Goal: Information Seeking & Learning: Learn about a topic

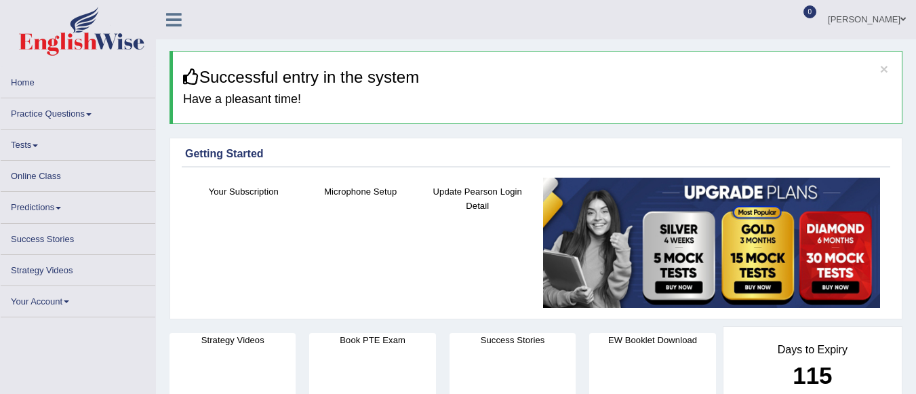
click at [79, 118] on link "Practice Questions" at bounding box center [78, 111] width 155 height 26
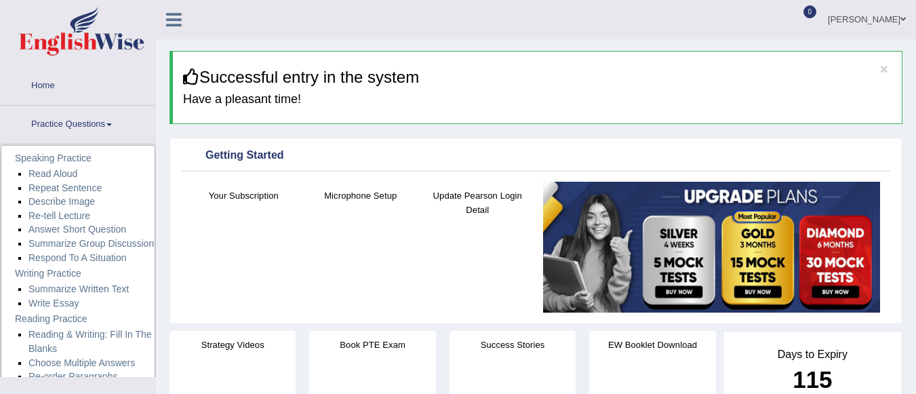
click at [80, 119] on link "Practice Questions" at bounding box center [78, 123] width 155 height 34
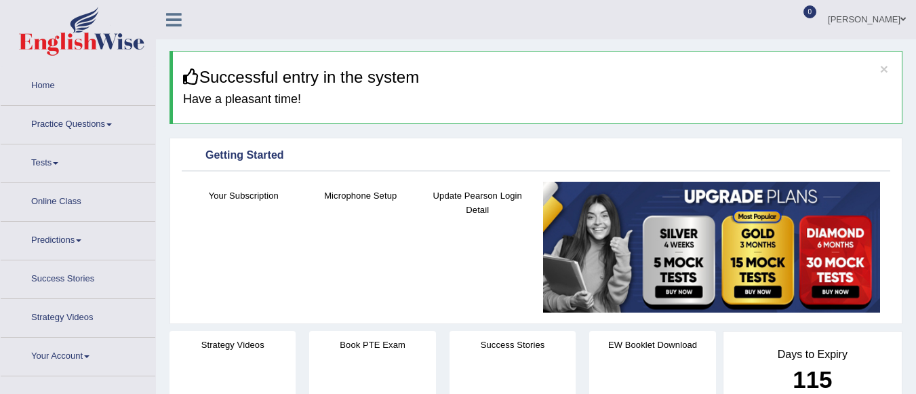
click at [86, 119] on link "Practice Questions" at bounding box center [78, 123] width 155 height 34
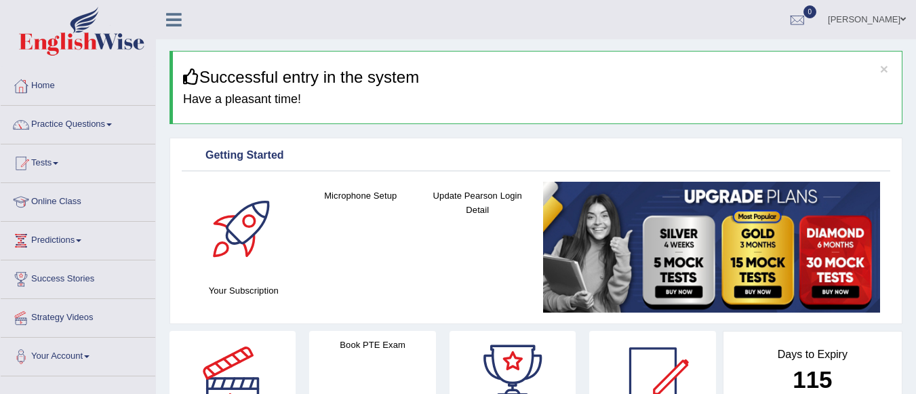
click at [90, 126] on link "Practice Questions" at bounding box center [78, 123] width 155 height 34
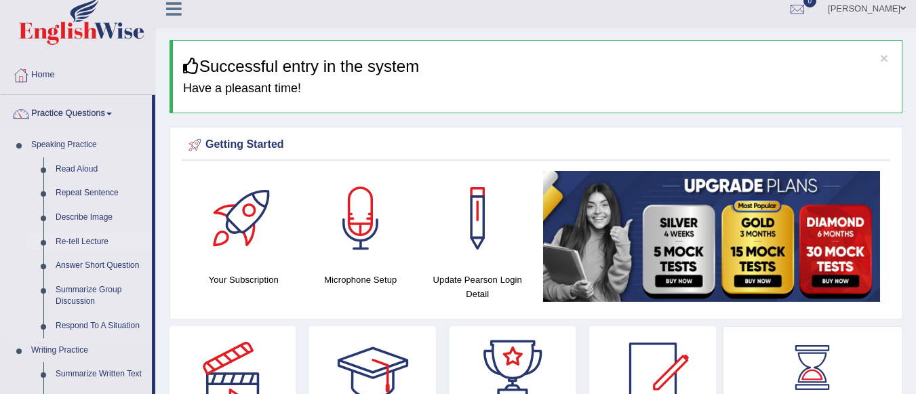
scroll to position [68, 0]
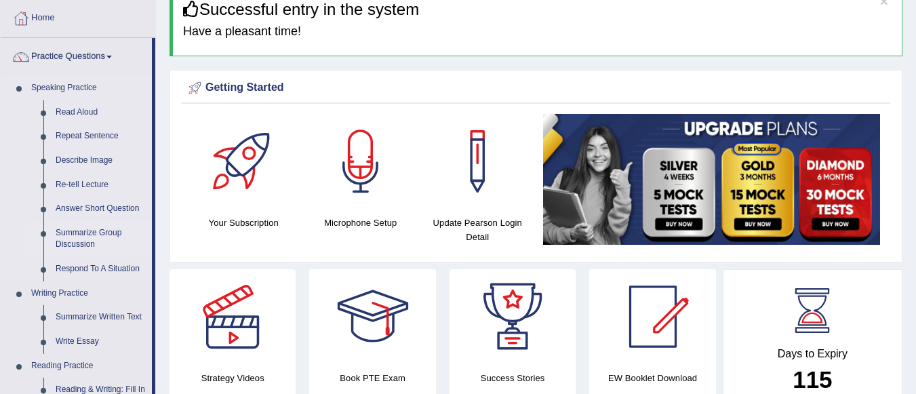
click at [78, 233] on link "Summarize Group Discussion" at bounding box center [101, 239] width 102 height 36
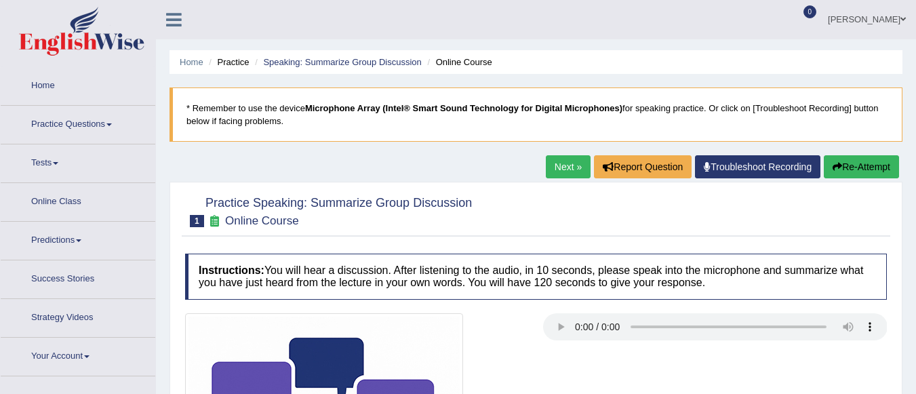
click at [64, 119] on link "Practice Questions" at bounding box center [78, 123] width 155 height 34
click at [81, 121] on link "Practice Questions" at bounding box center [76, 123] width 151 height 34
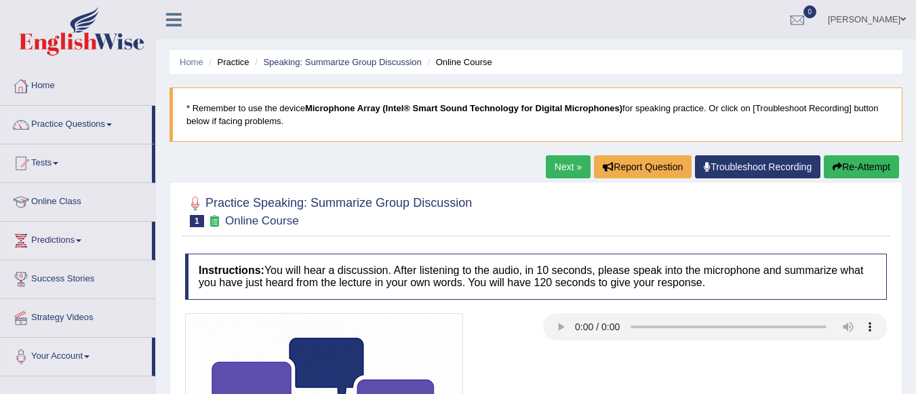
click at [42, 121] on link "Practice Questions" at bounding box center [76, 123] width 151 height 34
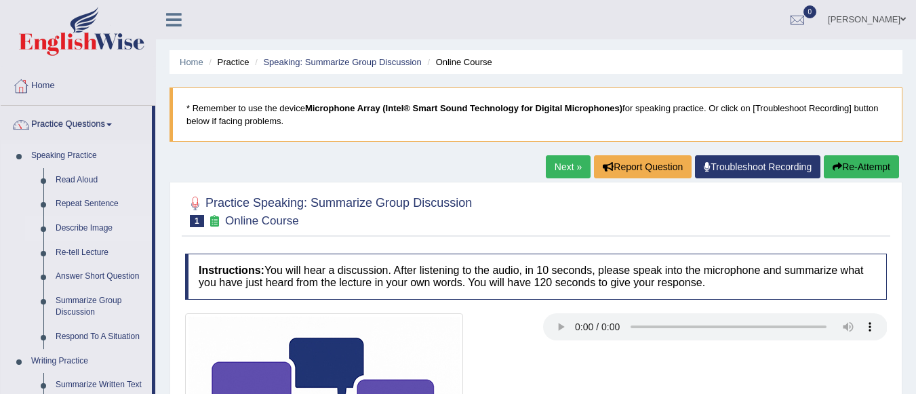
click at [81, 230] on link "Describe Image" at bounding box center [101, 228] width 102 height 24
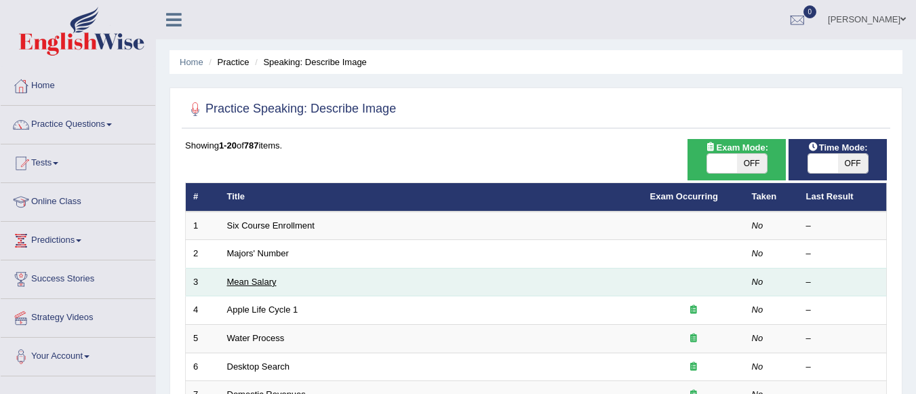
scroll to position [68, 0]
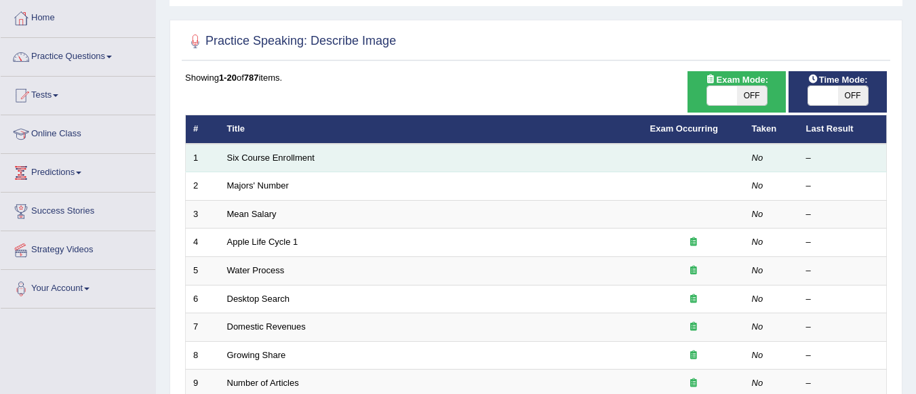
click at [277, 149] on td "Six Course Enrollment" at bounding box center [431, 158] width 423 height 28
click at [282, 153] on link "Six Course Enrollment" at bounding box center [271, 158] width 88 height 10
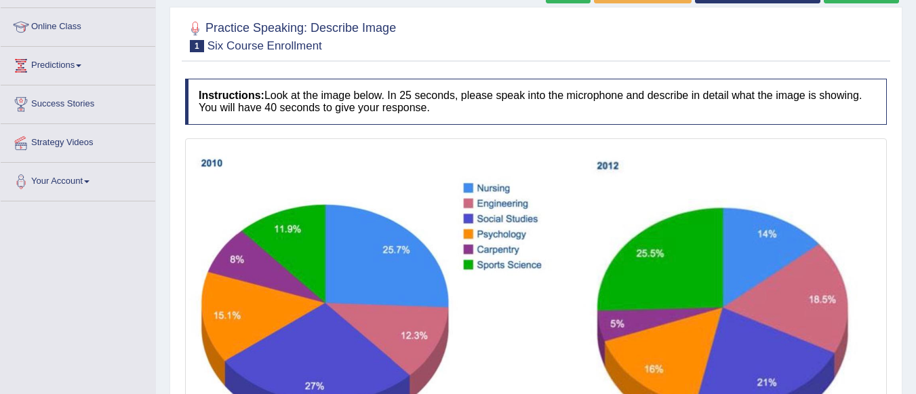
scroll to position [150, 0]
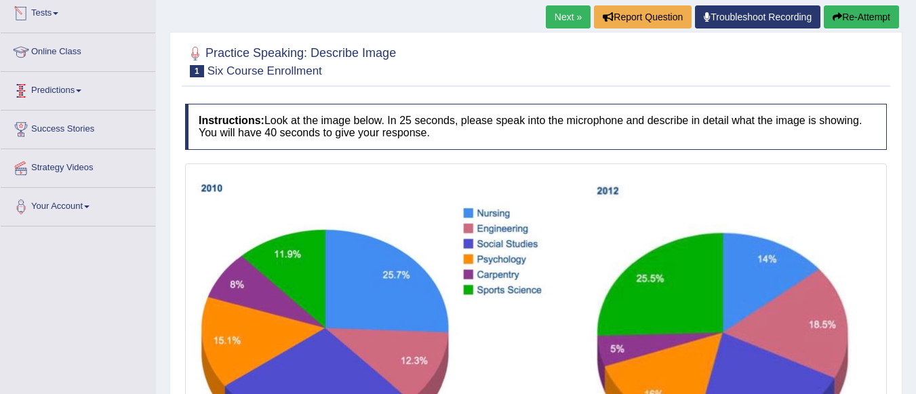
click at [44, 16] on link "Tests" at bounding box center [78, 12] width 155 height 34
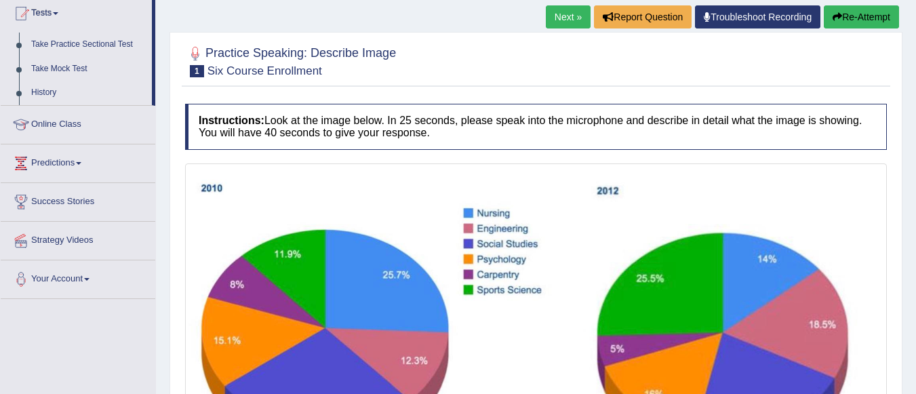
scroll to position [14, 0]
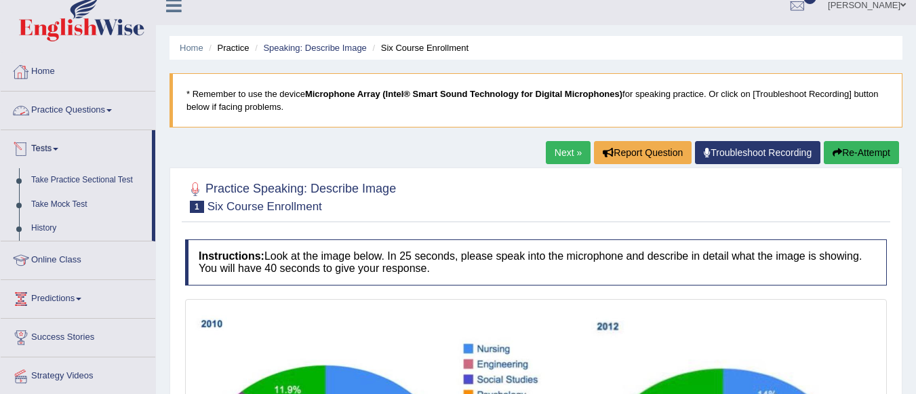
click at [51, 106] on link "Practice Questions" at bounding box center [78, 109] width 155 height 34
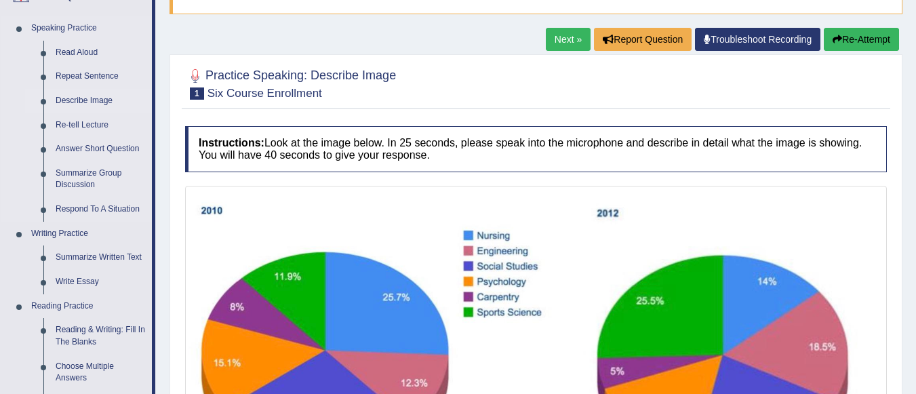
scroll to position [150, 0]
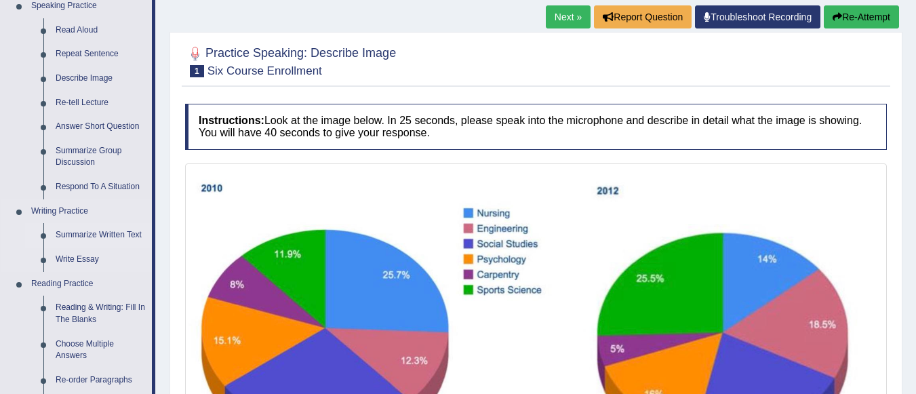
click at [102, 232] on link "Summarize Written Text" at bounding box center [101, 235] width 102 height 24
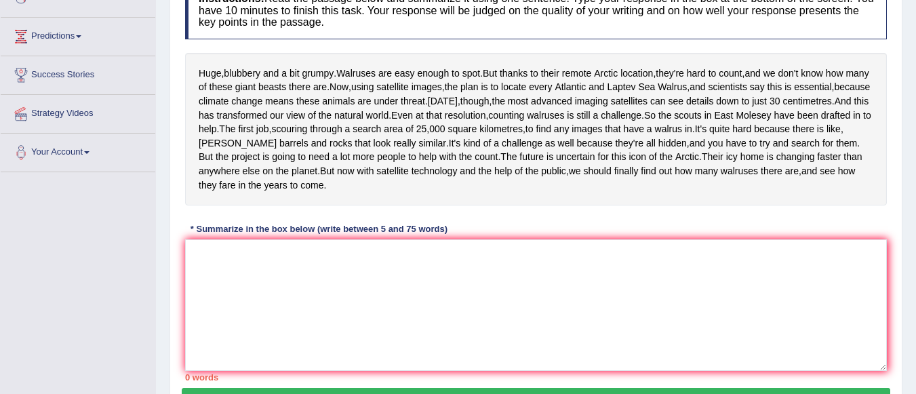
scroll to position [271, 0]
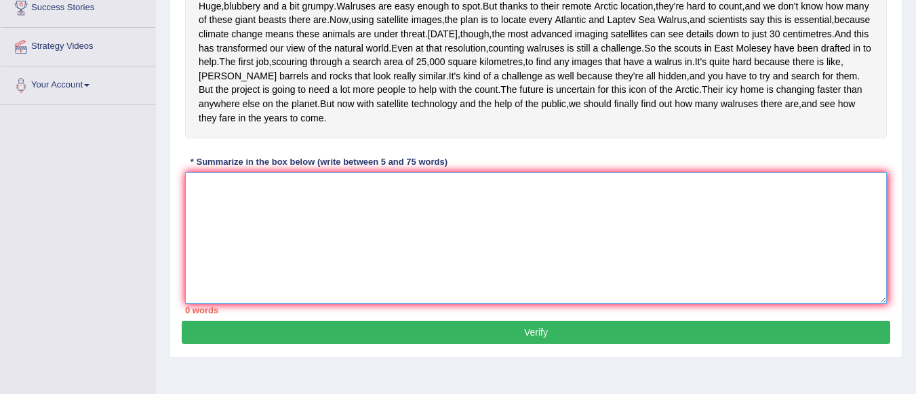
click at [368, 245] on textarea at bounding box center [536, 238] width 702 height 132
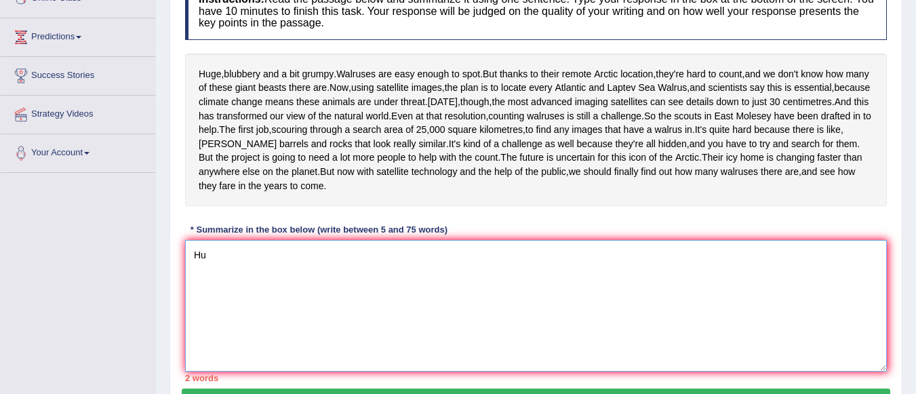
type textarea "H"
drag, startPoint x: 200, startPoint y: 72, endPoint x: 349, endPoint y: 75, distance: 148.6
click at [349, 75] on div "Huge , blubbery and a bit grumpy . Walruses are easy enough to spot . But thank…" at bounding box center [536, 130] width 702 height 153
click at [350, 73] on span "Walruses" at bounding box center [355, 74] width 39 height 14
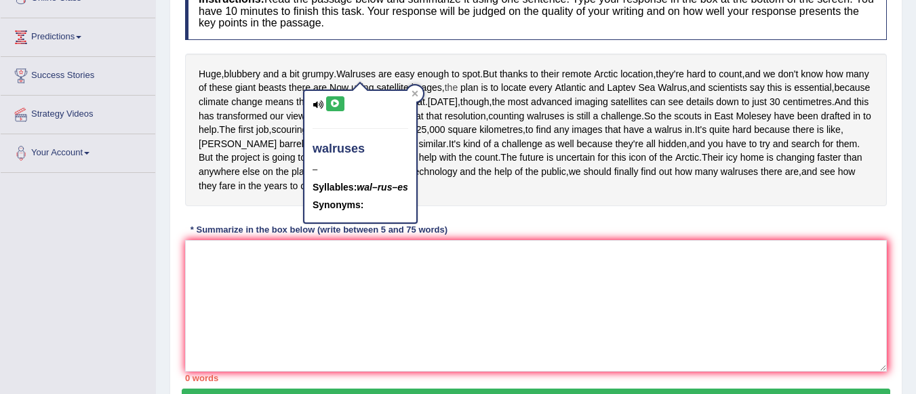
click at [458, 94] on span "the" at bounding box center [451, 88] width 13 height 14
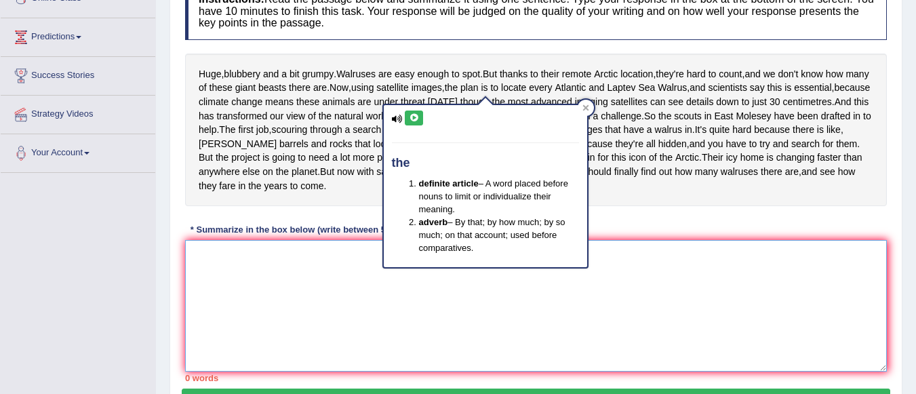
click at [665, 319] on textarea at bounding box center [536, 306] width 702 height 132
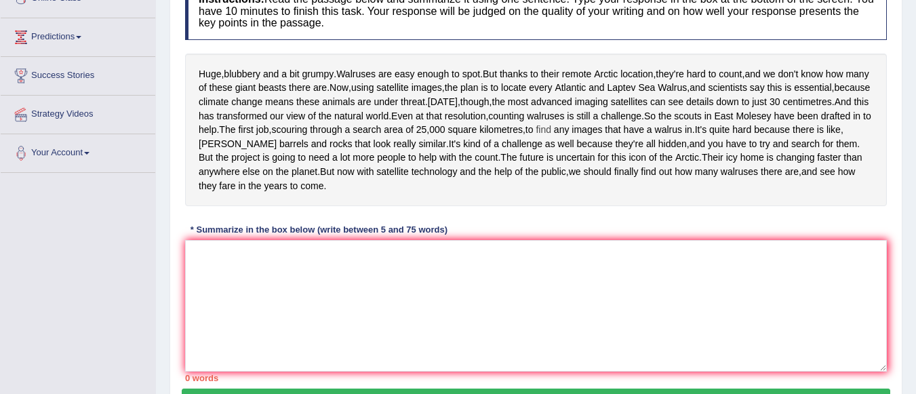
drag, startPoint x: 202, startPoint y: 156, endPoint x: 389, endPoint y: 166, distance: 186.8
click at [389, 166] on div "Huge , blubbery and a bit grumpy . Walruses are easy enough to spot . But thank…" at bounding box center [536, 130] width 702 height 153
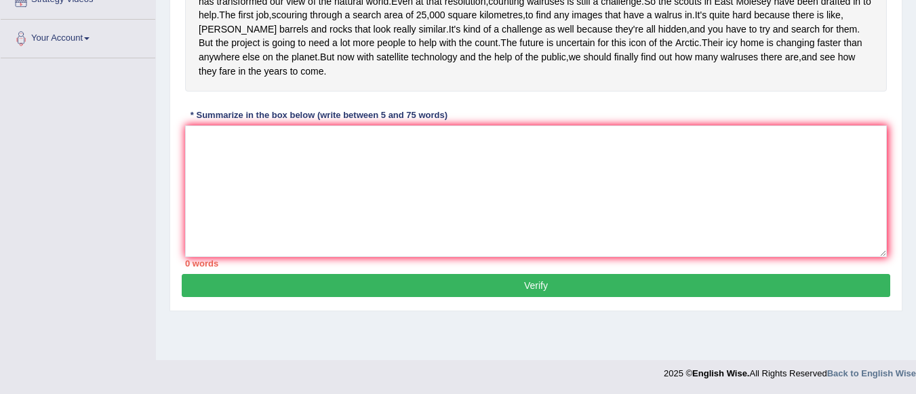
scroll to position [335, 0]
click at [323, 195] on textarea at bounding box center [536, 191] width 702 height 132
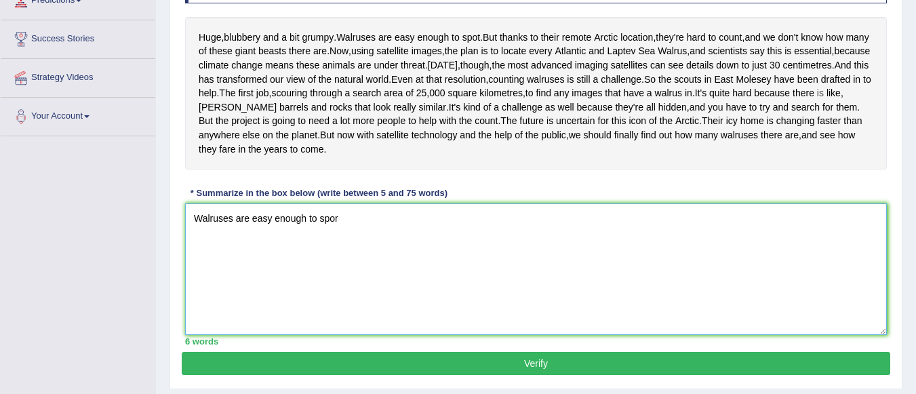
scroll to position [199, 0]
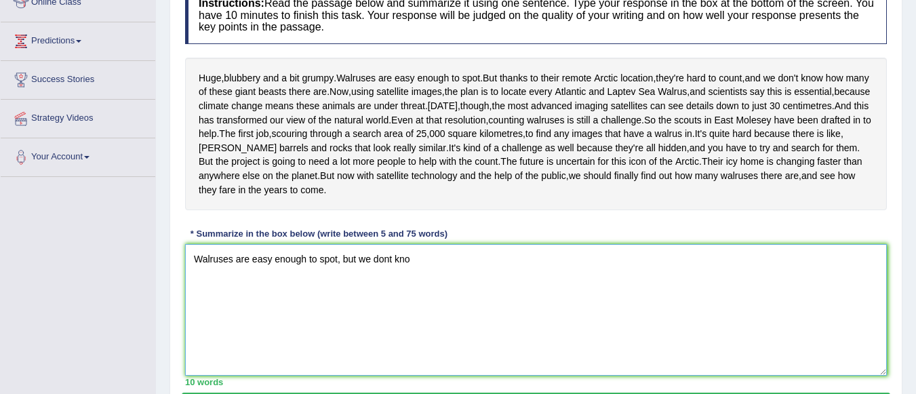
click at [387, 315] on textarea "Walruses are easy enough to spot, but we dont kno" at bounding box center [536, 310] width 702 height 132
click at [423, 315] on textarea "Walruses are easy enough to spot, but we don't kno" at bounding box center [536, 310] width 702 height 132
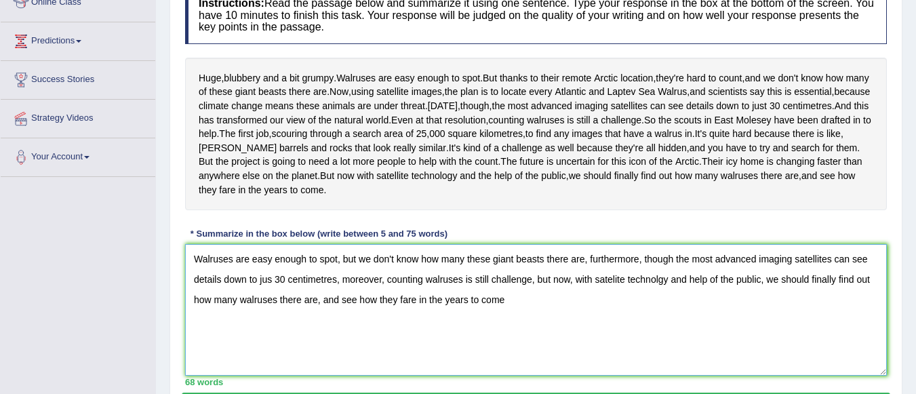
click at [587, 317] on textarea "Walruses are easy enough to spot, but we don't know how many these giant beasts…" at bounding box center [536, 310] width 702 height 132
click at [340, 336] on textarea "Walruses are easy enough to spot, but we don't know how many these giant beasts…" at bounding box center [536, 310] width 702 height 132
click at [588, 313] on textarea "Walruses are easy enough to spot, but we don't know how many these giant beasts…" at bounding box center [536, 310] width 702 height 132
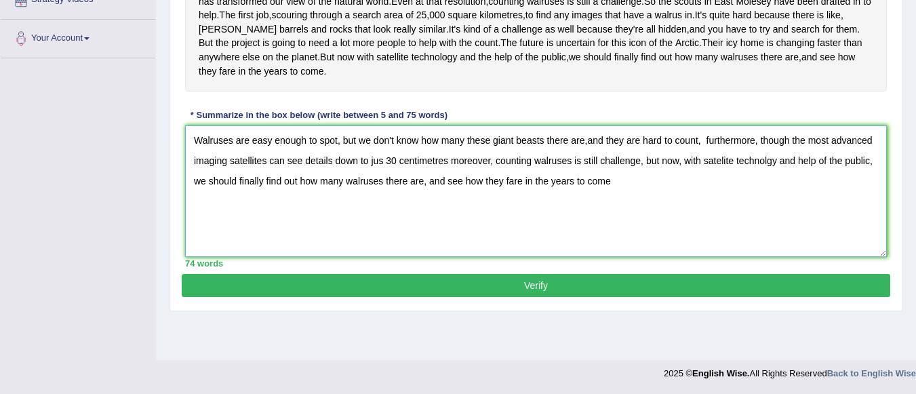
scroll to position [335, 0]
type textarea "Walruses are easy enough to spot, but we don't know how many these giant beasts…"
click at [543, 297] on button "Verify" at bounding box center [536, 285] width 709 height 23
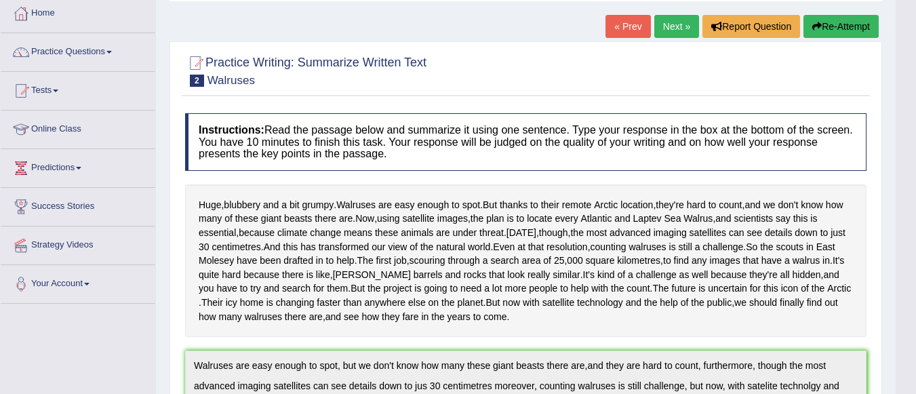
scroll to position [68, 0]
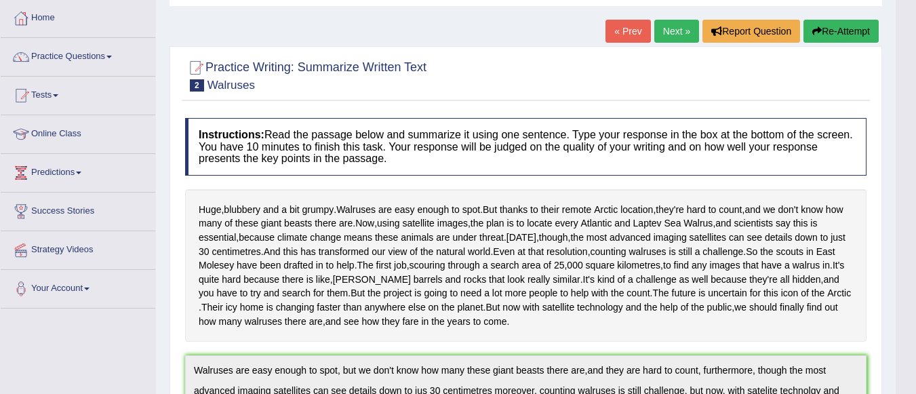
click at [822, 36] on button "Re-Attempt" at bounding box center [841, 31] width 75 height 23
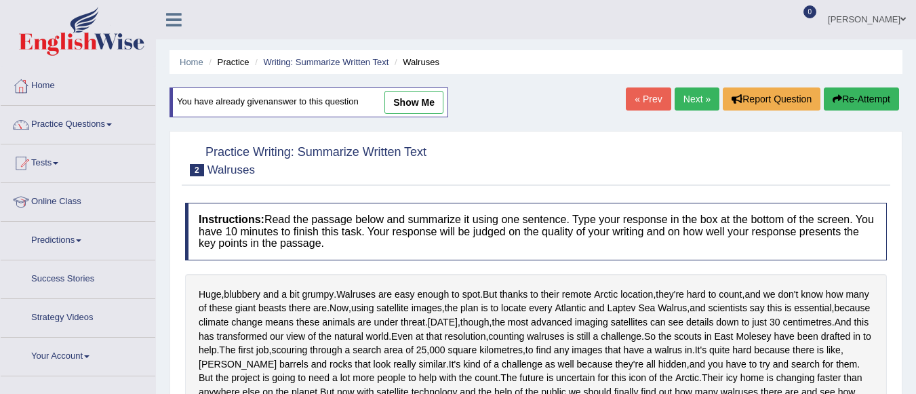
scroll to position [352, 0]
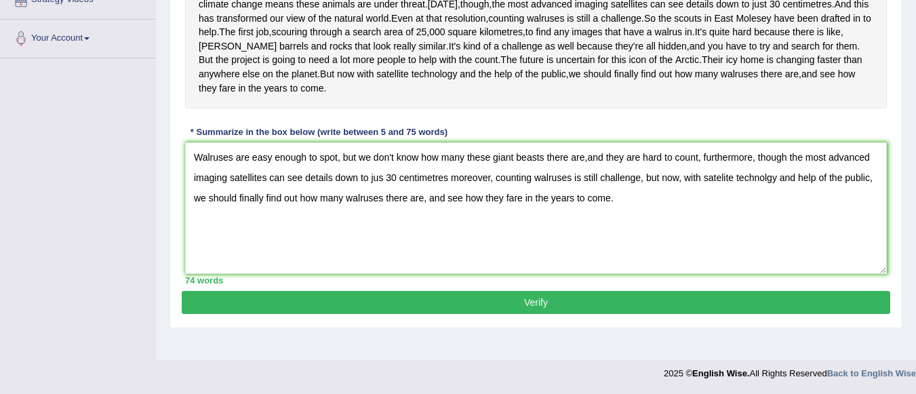
type textarea "Walruses are easy enough to spot, but we don't know how many these giant beasts…"
click at [579, 314] on button "Verify" at bounding box center [536, 302] width 709 height 23
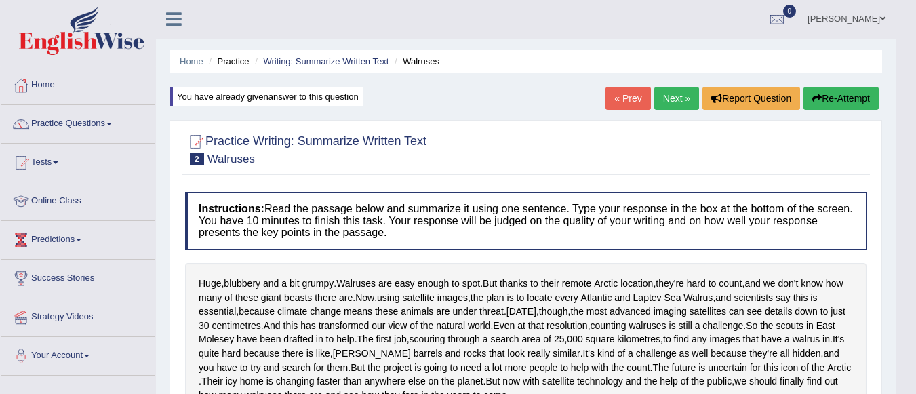
scroll to position [0, 0]
click at [672, 92] on link "Next »" at bounding box center [677, 99] width 45 height 23
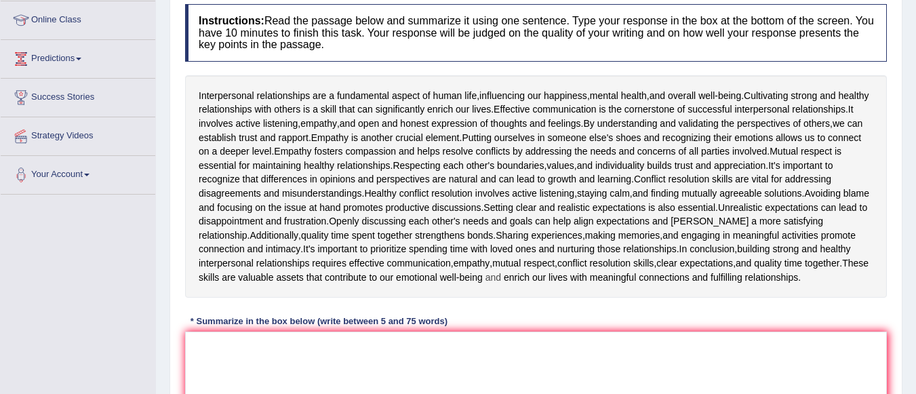
scroll to position [203, 0]
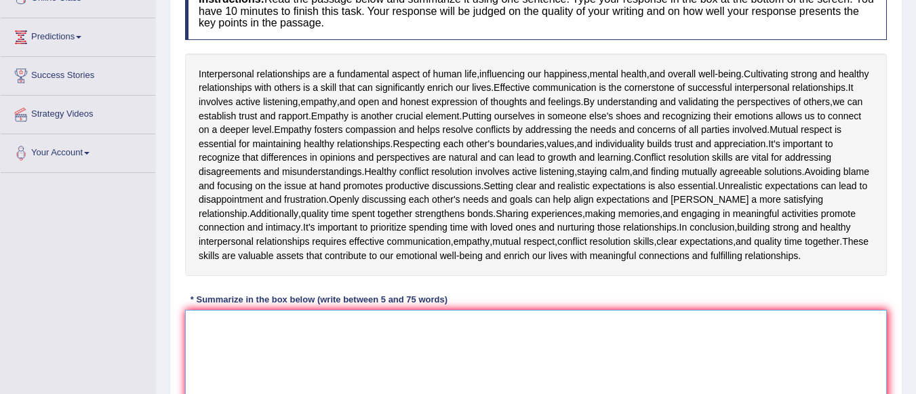
click at [450, 343] on textarea at bounding box center [536, 376] width 702 height 132
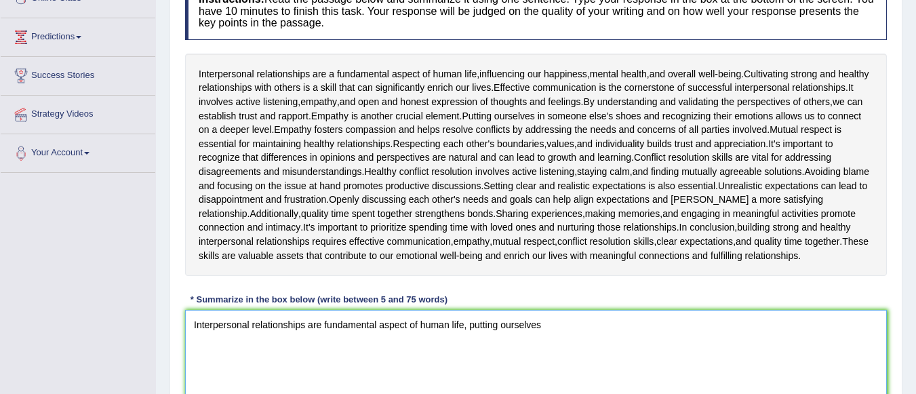
click at [466, 341] on textarea "Interpersonal relationships are fundamental aspect of human life, putting ourse…" at bounding box center [536, 376] width 702 height 132
click at [560, 343] on textarea "Interpersonal relationships are fundamental aspect of human life, putting ourse…" at bounding box center [536, 376] width 702 height 132
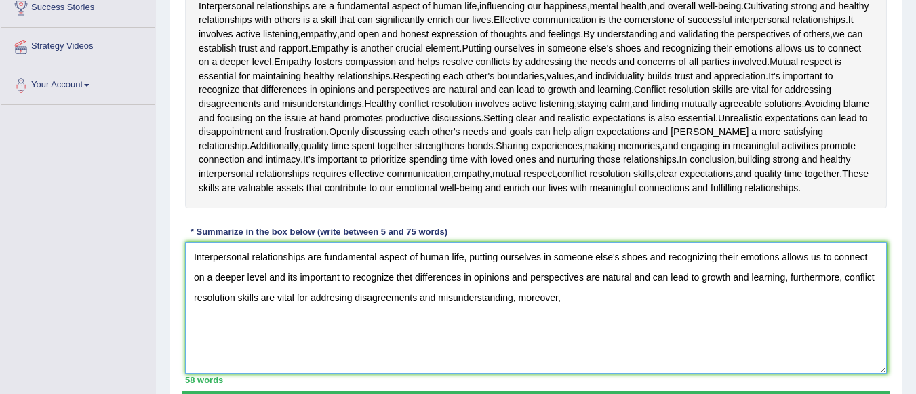
scroll to position [339, 0]
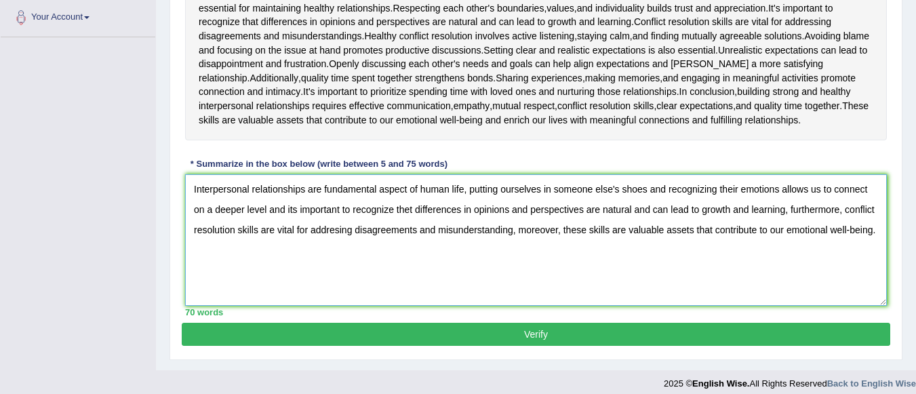
type textarea "Interpersonal relationships are fundamental aspect of human life, putting ourse…"
click at [494, 346] on button "Verify" at bounding box center [536, 334] width 709 height 23
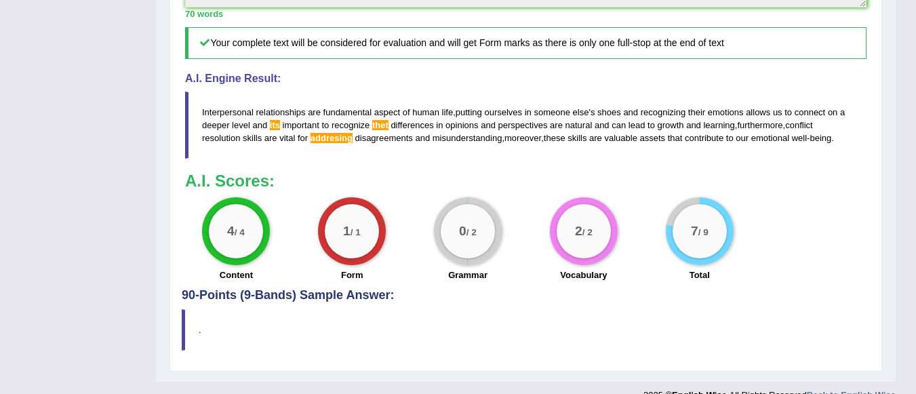
scroll to position [653, 0]
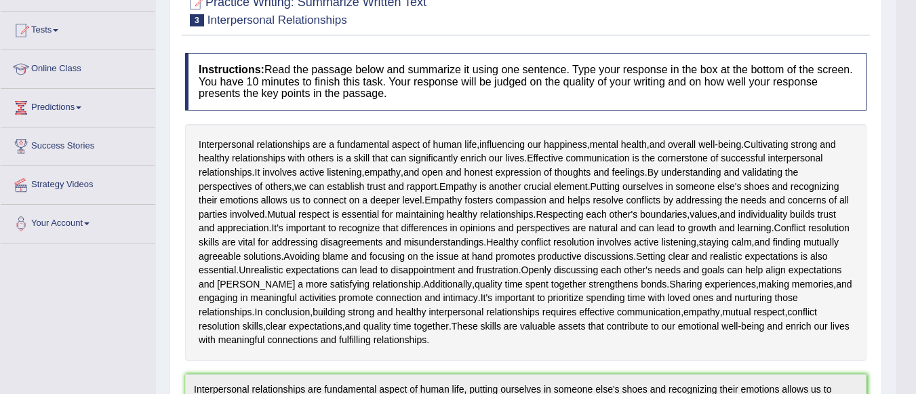
scroll to position [43, 0]
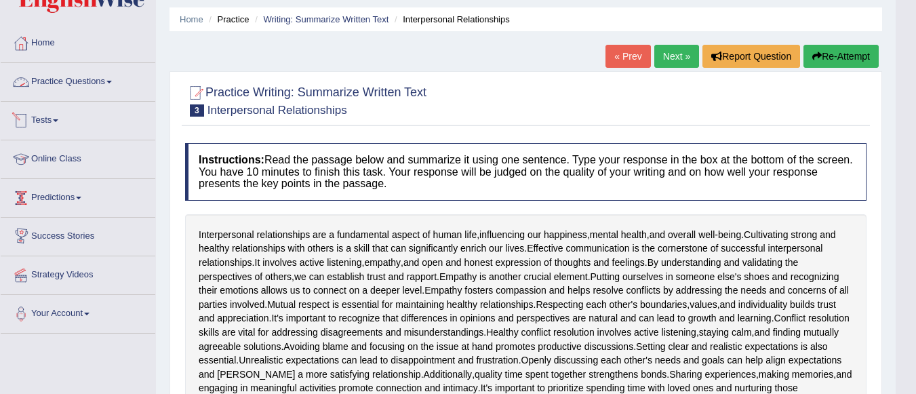
click at [98, 80] on link "Practice Questions" at bounding box center [78, 80] width 155 height 34
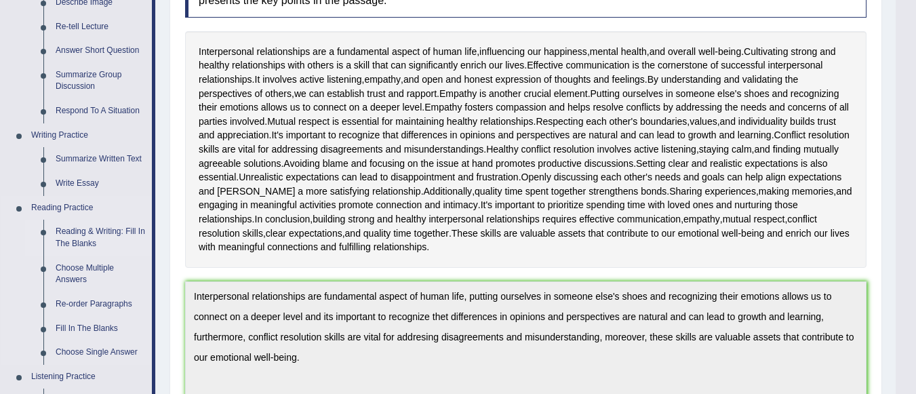
scroll to position [314, 0]
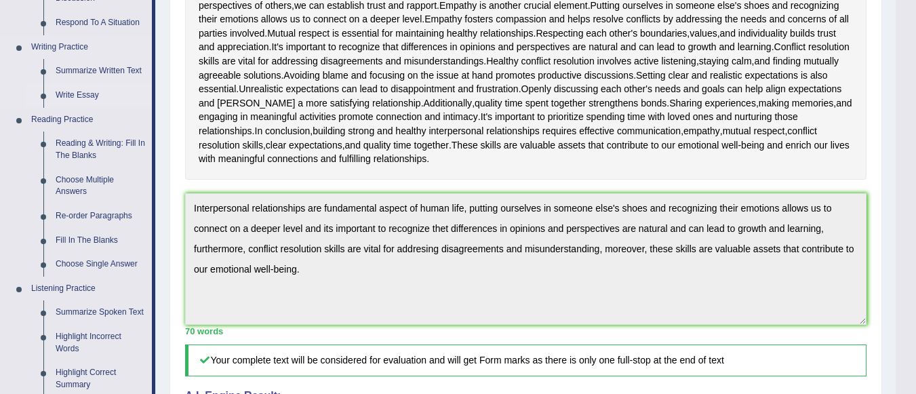
click at [78, 94] on link "Write Essay" at bounding box center [101, 95] width 102 height 24
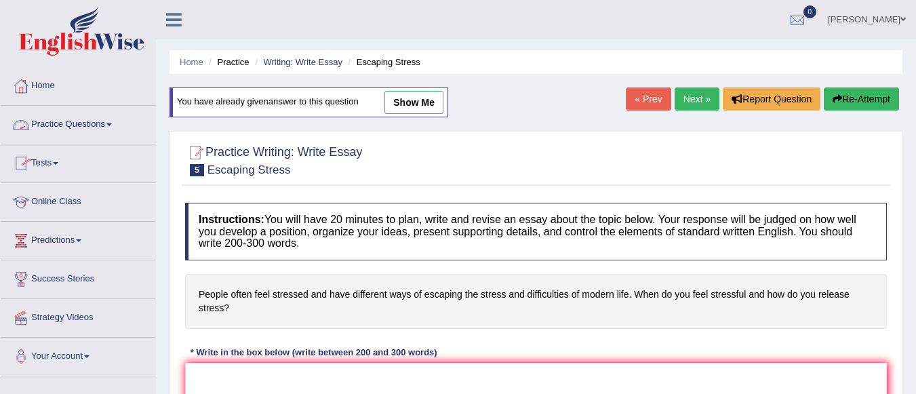
click at [427, 97] on link "show me" at bounding box center [414, 102] width 59 height 23
type textarea "The increasing influence of stress on our lives has ignited numerous discussion…"
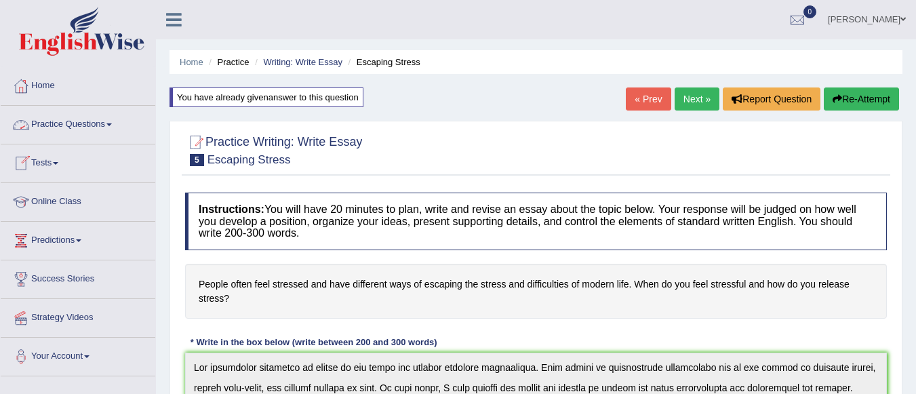
click at [64, 123] on link "Practice Questions" at bounding box center [78, 123] width 155 height 34
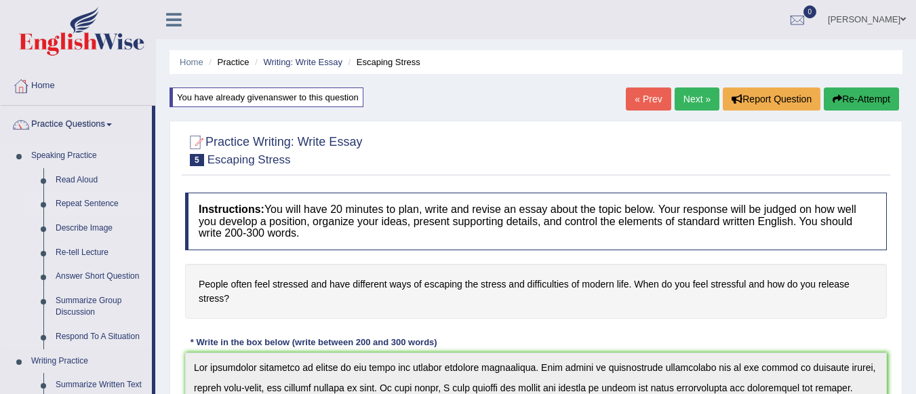
click at [89, 204] on link "Repeat Sentence" at bounding box center [101, 204] width 102 height 24
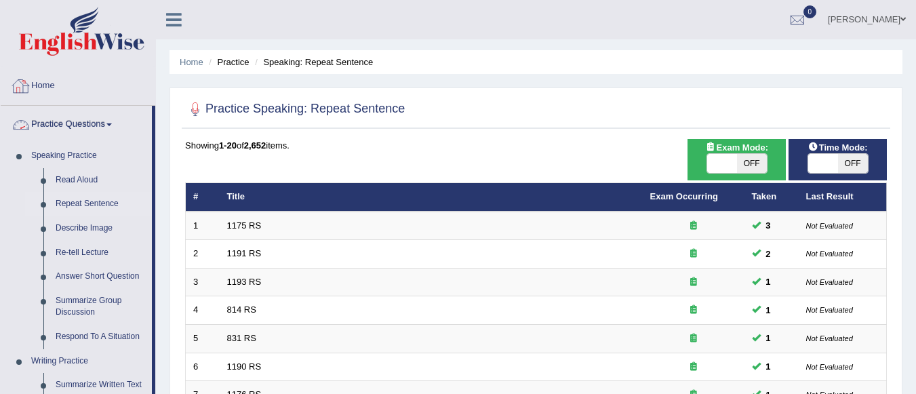
click at [52, 85] on link "Home" at bounding box center [78, 84] width 155 height 34
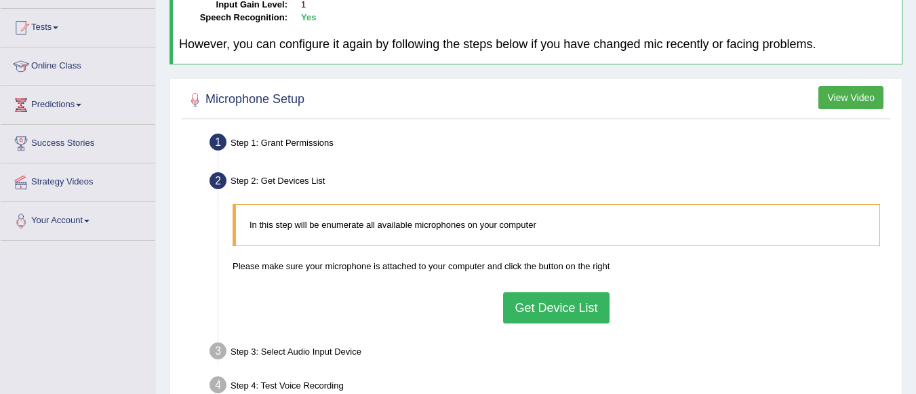
click at [555, 305] on button "Get Device List" at bounding box center [556, 307] width 106 height 31
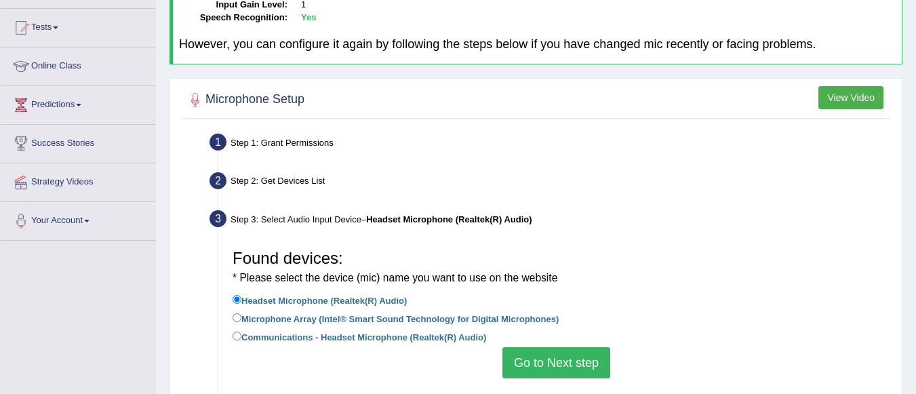
click at [537, 373] on button "Go to Next step" at bounding box center [557, 362] width 108 height 31
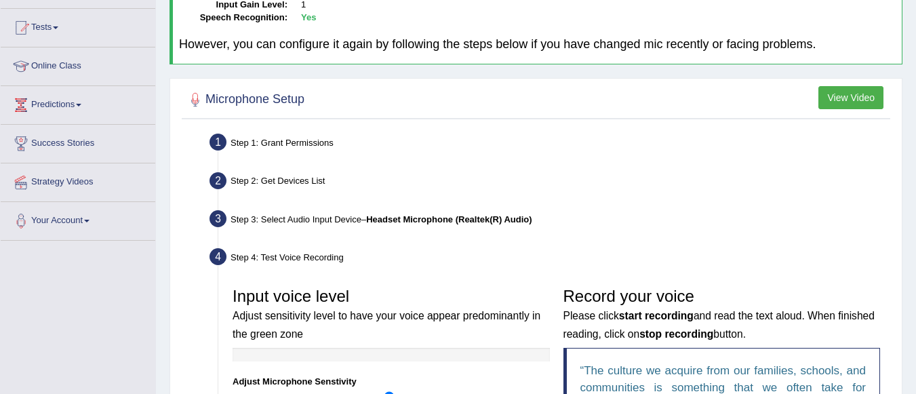
scroll to position [271, 0]
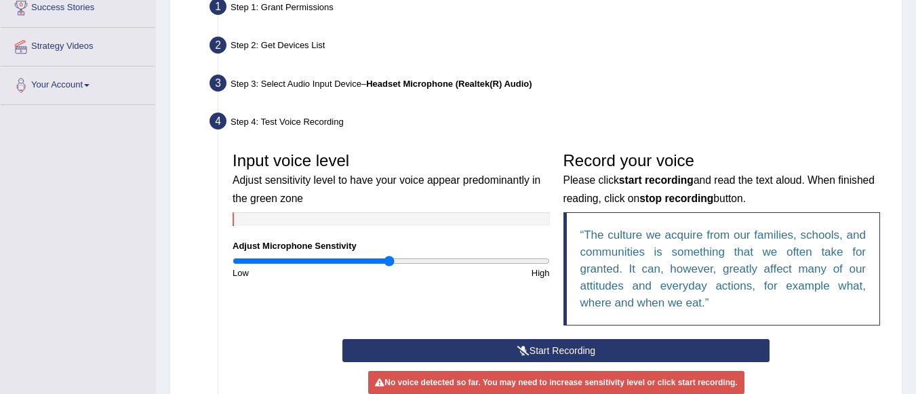
click at [547, 345] on button "Start Recording" at bounding box center [556, 350] width 427 height 23
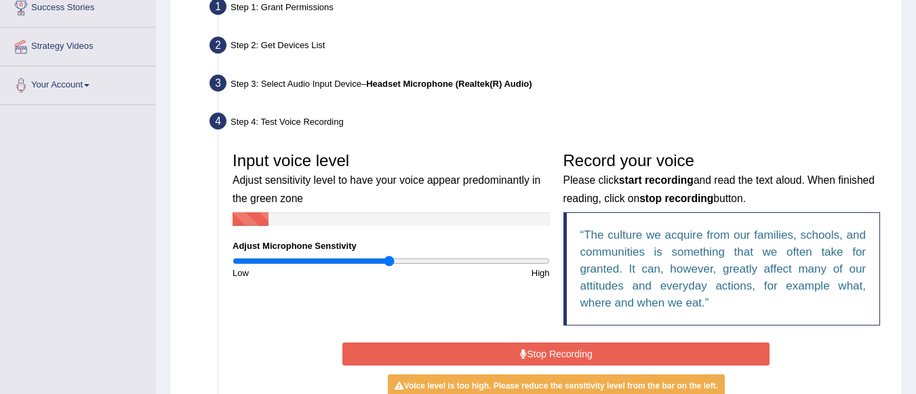
click at [555, 351] on button "Stop Recording" at bounding box center [556, 354] width 427 height 23
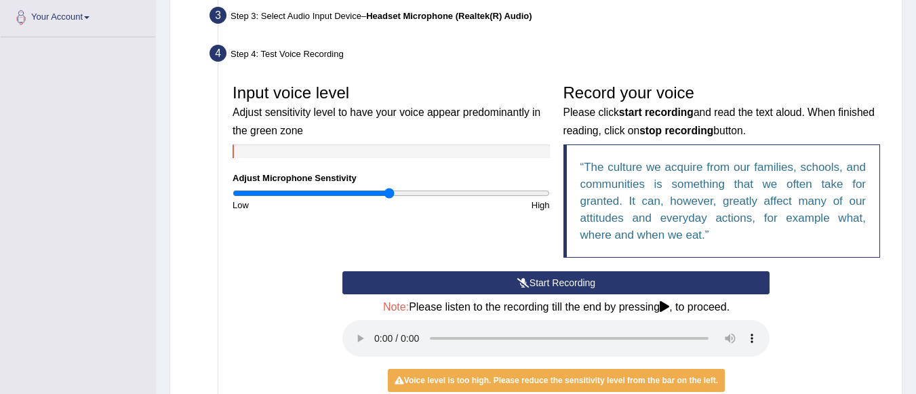
scroll to position [407, 0]
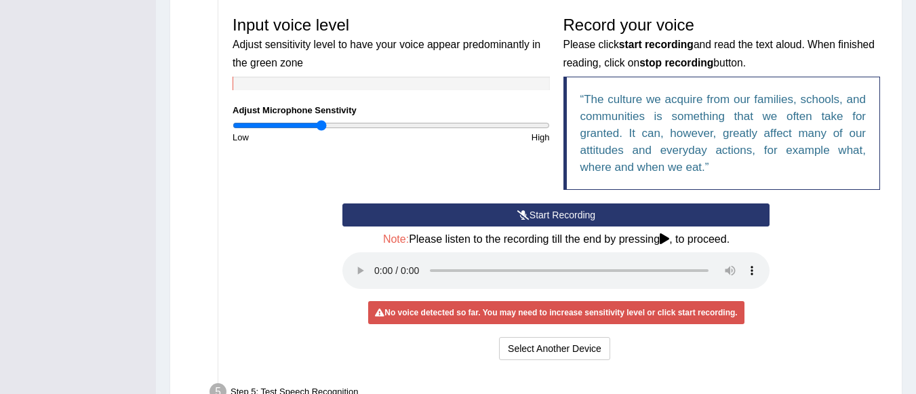
drag, startPoint x: 384, startPoint y: 124, endPoint x: 322, endPoint y: 125, distance: 61.7
click at [322, 125] on input "range" at bounding box center [391, 125] width 317 height 11
click at [386, 155] on div "Input voice level Adjust sensitivity level to have your voice appear predominan…" at bounding box center [556, 106] width 661 height 194
click at [488, 164] on div "Input voice level Adjust sensitivity level to have your voice appear predominan…" at bounding box center [556, 106] width 661 height 194
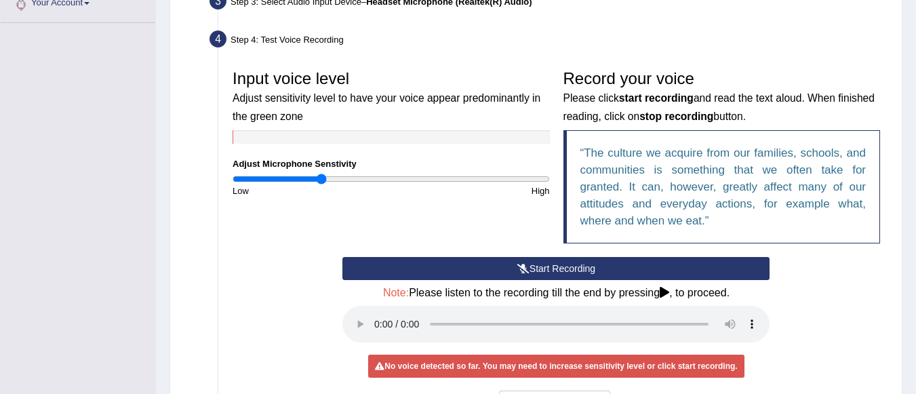
scroll to position [322, 0]
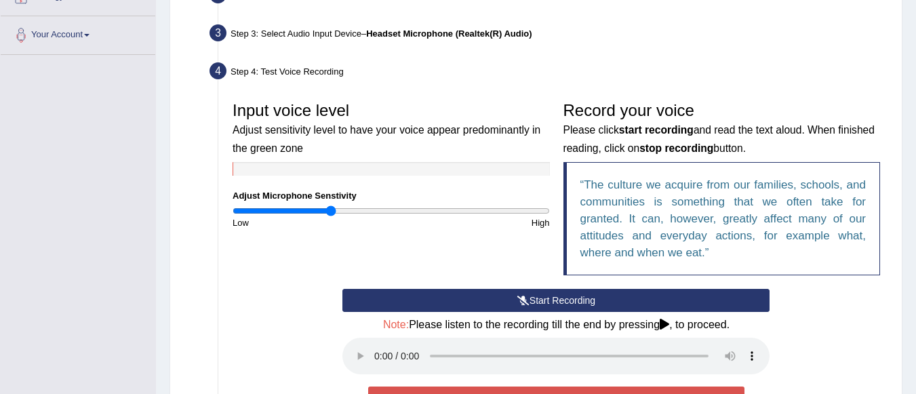
drag, startPoint x: 320, startPoint y: 208, endPoint x: 332, endPoint y: 209, distance: 12.3
click at [332, 209] on input "range" at bounding box center [391, 211] width 317 height 11
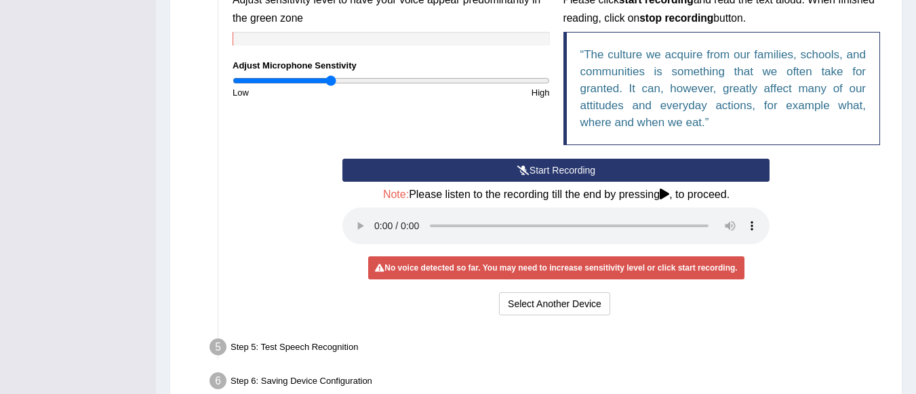
scroll to position [457, 0]
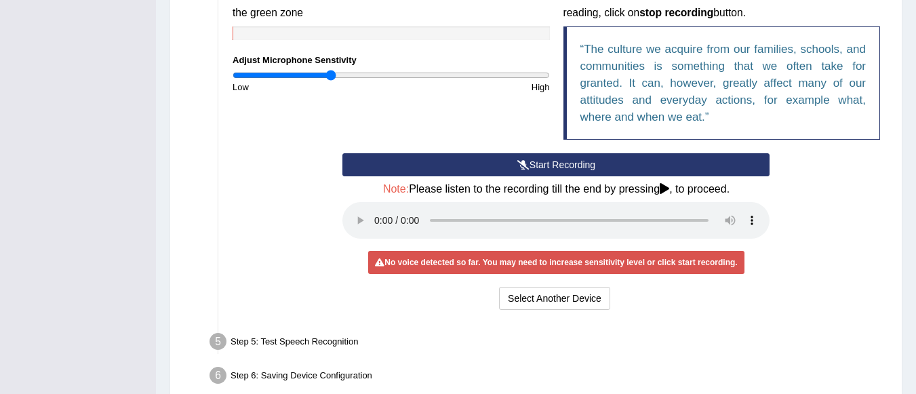
click at [465, 168] on button "Start Recording" at bounding box center [556, 164] width 427 height 23
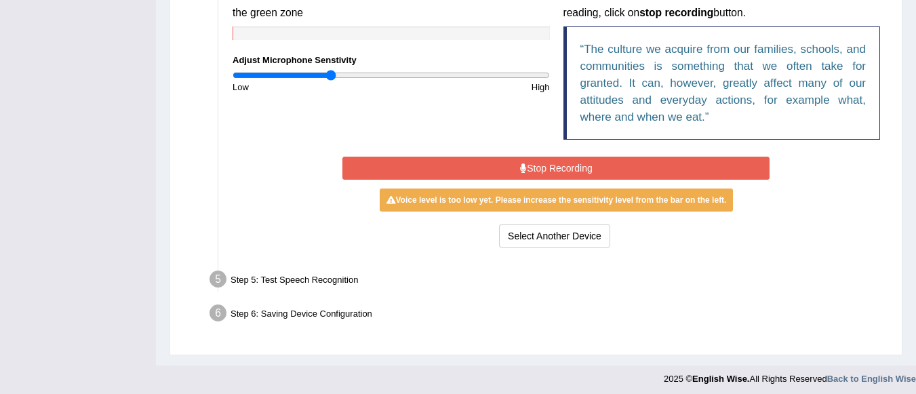
click at [486, 167] on button "Stop Recording" at bounding box center [556, 168] width 427 height 23
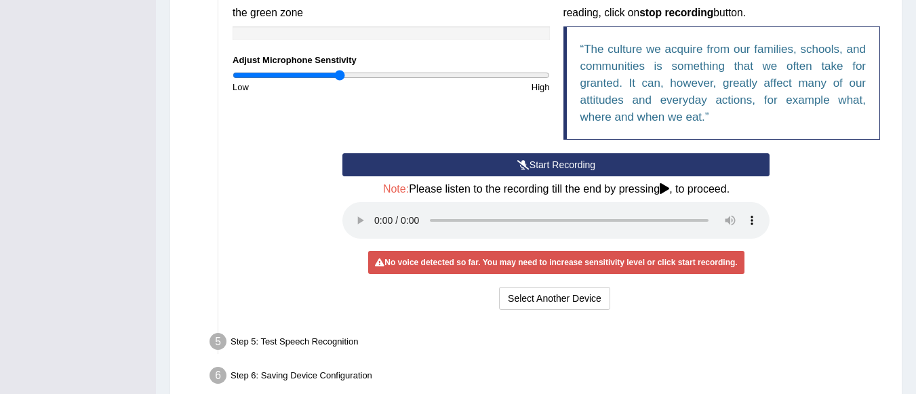
drag, startPoint x: 334, startPoint y: 76, endPoint x: 341, endPoint y: 79, distance: 8.2
click at [341, 79] on input "range" at bounding box center [391, 75] width 317 height 11
click at [397, 170] on button "Start Recording" at bounding box center [556, 164] width 427 height 23
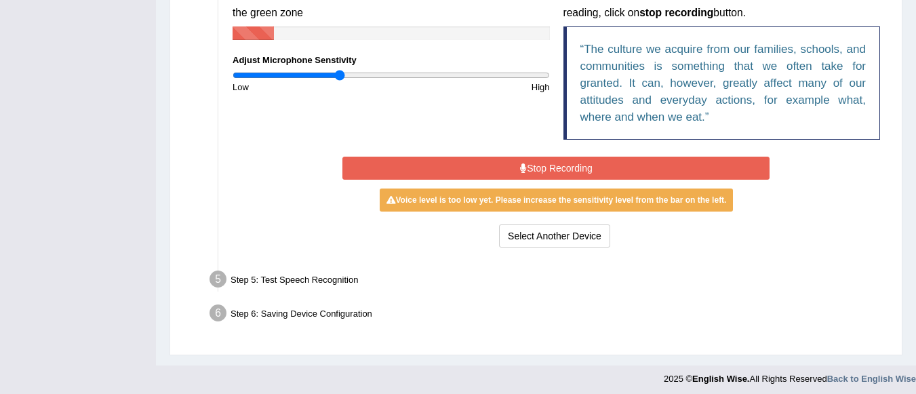
click at [397, 170] on button "Stop Recording" at bounding box center [556, 168] width 427 height 23
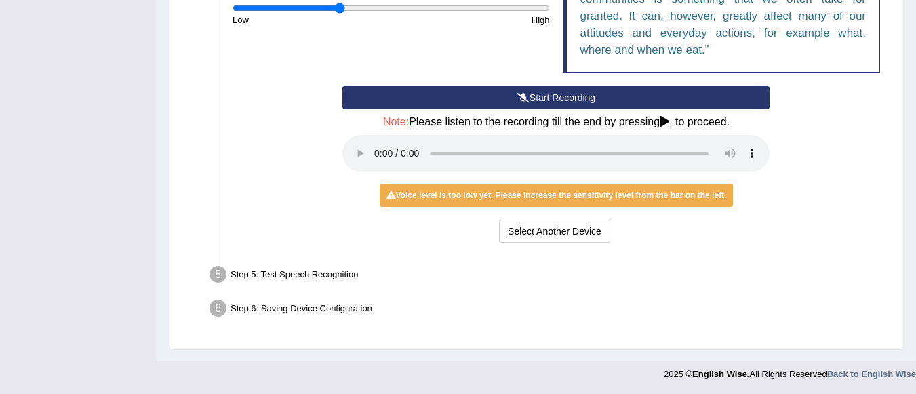
scroll to position [525, 0]
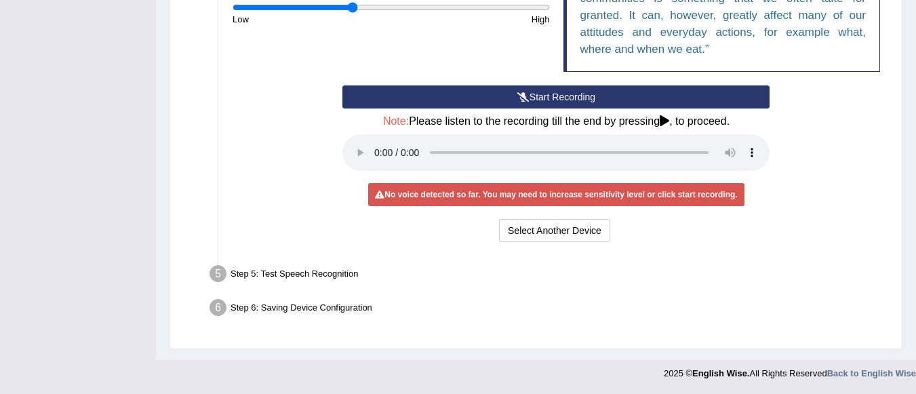
drag, startPoint x: 341, startPoint y: 2, endPoint x: 353, endPoint y: 3, distance: 12.2
click at [353, 3] on input "range" at bounding box center [391, 7] width 317 height 11
click at [486, 95] on button "Start Recording" at bounding box center [556, 96] width 427 height 23
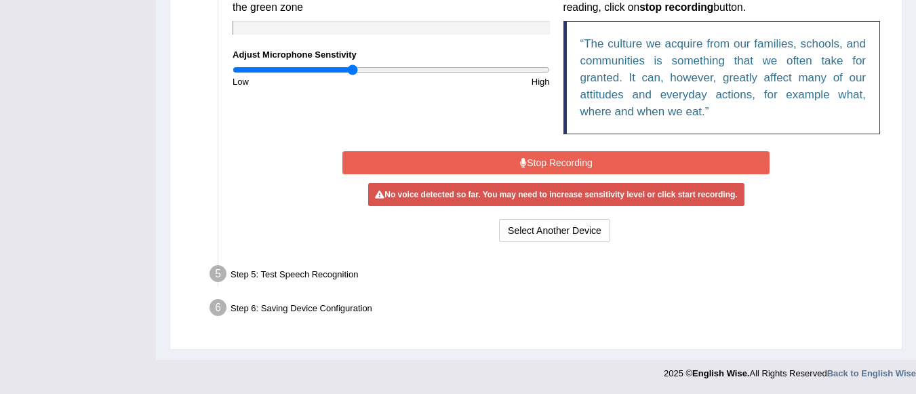
scroll to position [463, 0]
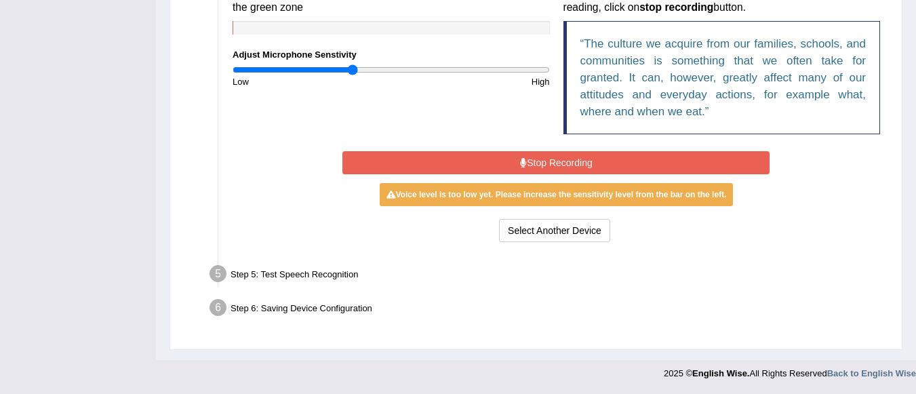
click at [353, 69] on input "range" at bounding box center [391, 69] width 317 height 11
click at [419, 155] on button "Stop Recording" at bounding box center [556, 162] width 427 height 23
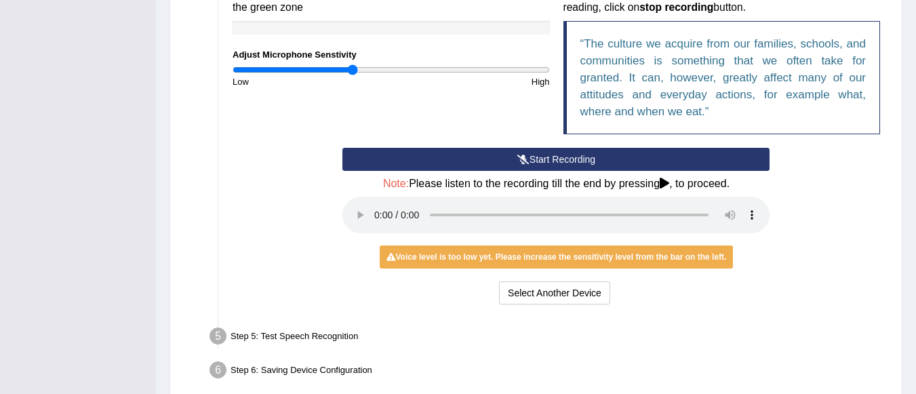
click at [354, 71] on input "range" at bounding box center [391, 69] width 317 height 11
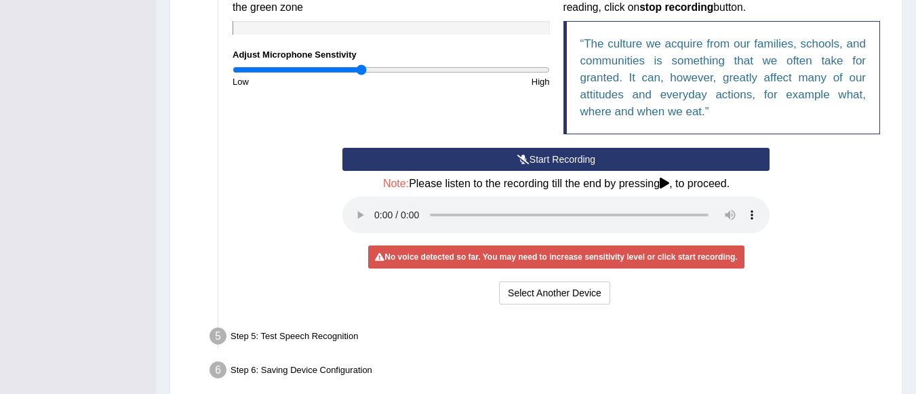
drag, startPoint x: 353, startPoint y: 70, endPoint x: 361, endPoint y: 69, distance: 7.5
click at [361, 69] on input "range" at bounding box center [391, 69] width 317 height 11
click at [388, 154] on button "Start Recording" at bounding box center [556, 159] width 427 height 23
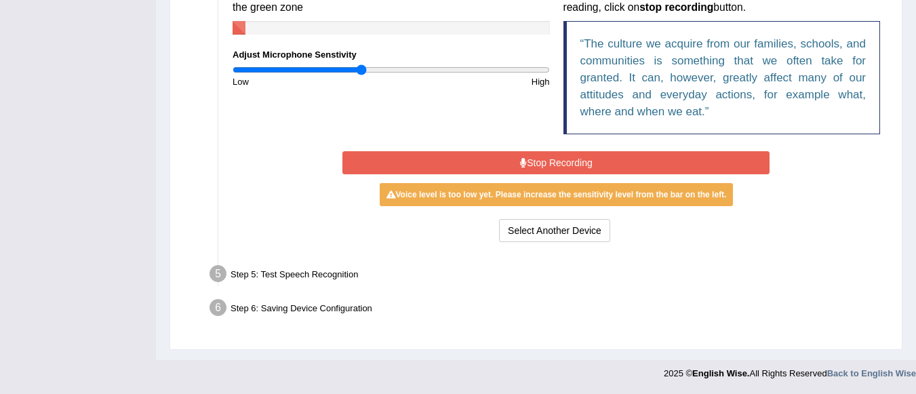
click at [387, 159] on button "Stop Recording" at bounding box center [556, 162] width 427 height 23
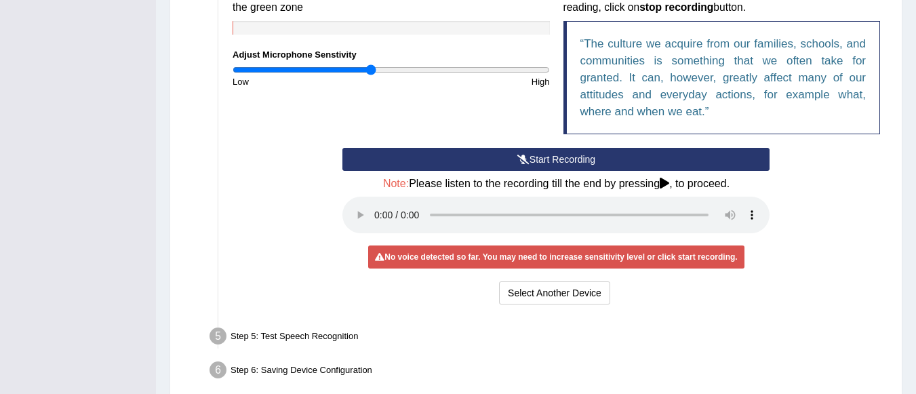
drag, startPoint x: 359, startPoint y: 65, endPoint x: 372, endPoint y: 65, distance: 12.9
type input "0.88"
click at [372, 65] on input "range" at bounding box center [391, 69] width 317 height 11
click at [372, 151] on button "Start Recording" at bounding box center [556, 159] width 427 height 23
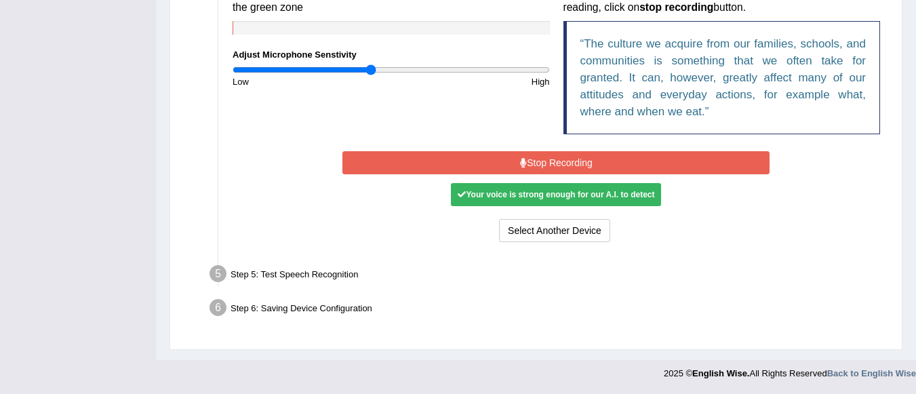
click at [372, 159] on button "Stop Recording" at bounding box center [556, 162] width 427 height 23
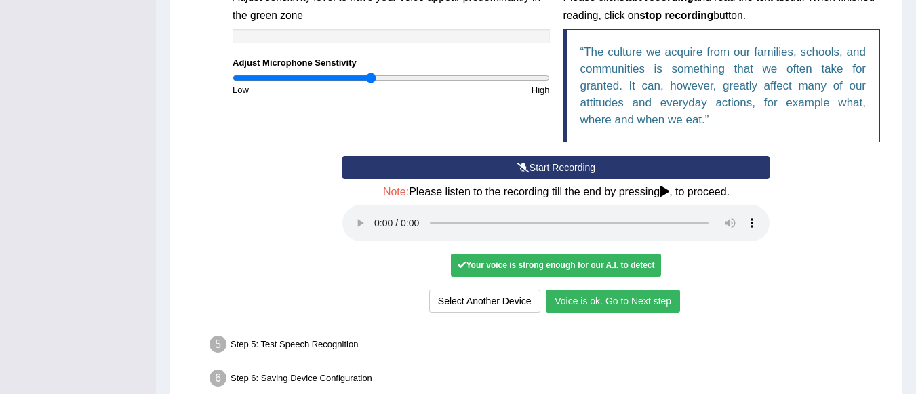
scroll to position [457, 0]
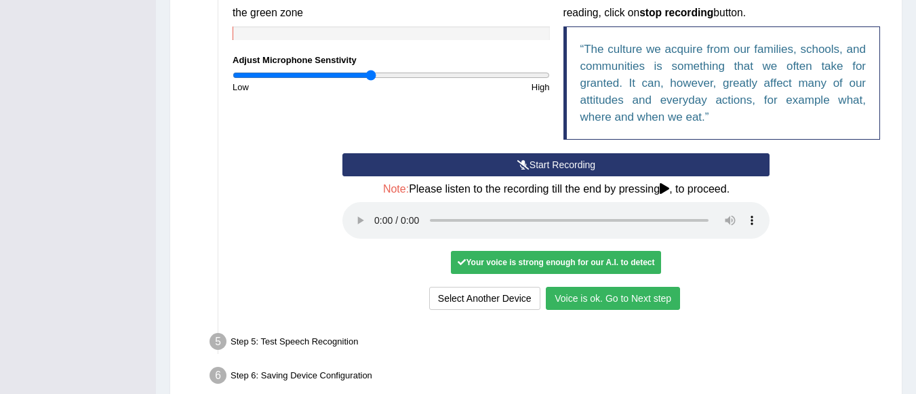
click at [647, 291] on button "Voice is ok. Go to Next step" at bounding box center [613, 298] width 134 height 23
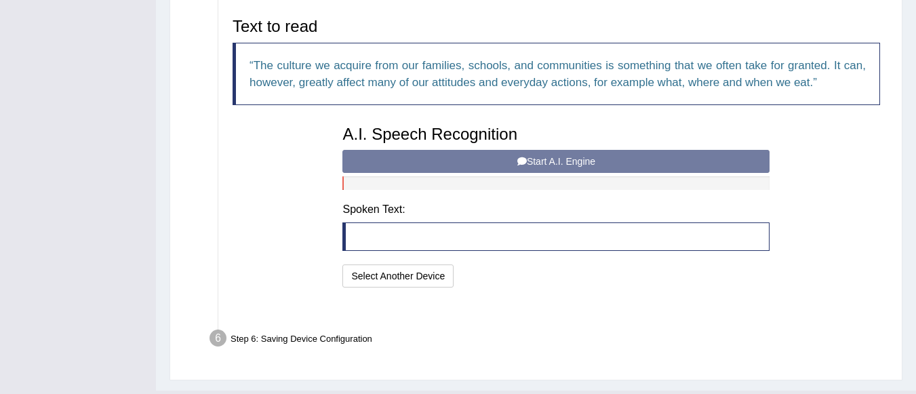
scroll to position [454, 0]
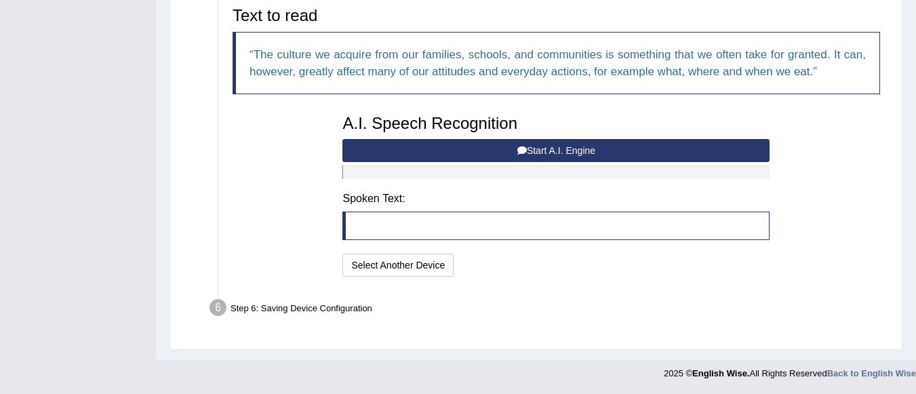
click at [546, 146] on button "Start A.I. Engine" at bounding box center [556, 150] width 427 height 23
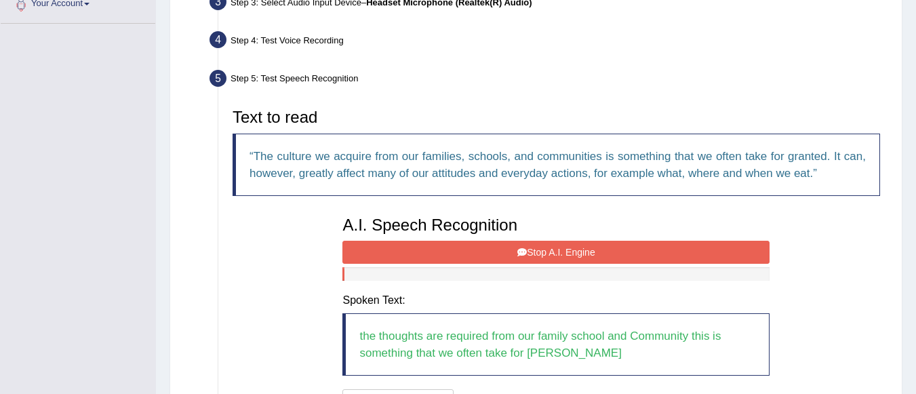
scroll to position [488, 0]
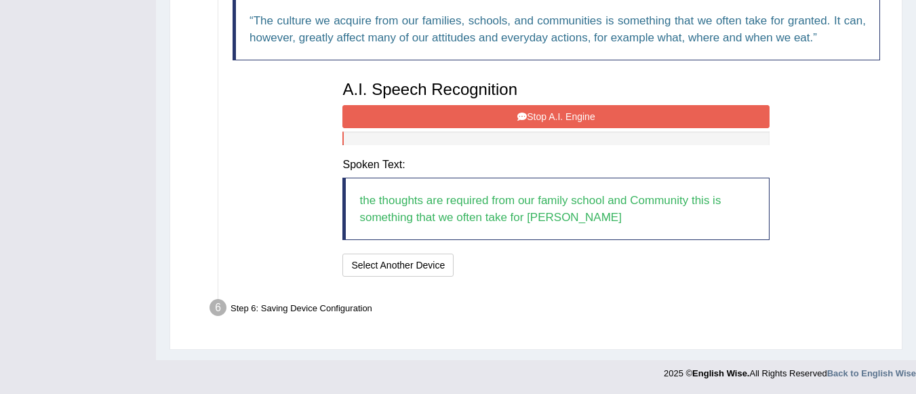
click at [553, 106] on button "Stop A.I. Engine" at bounding box center [556, 116] width 427 height 23
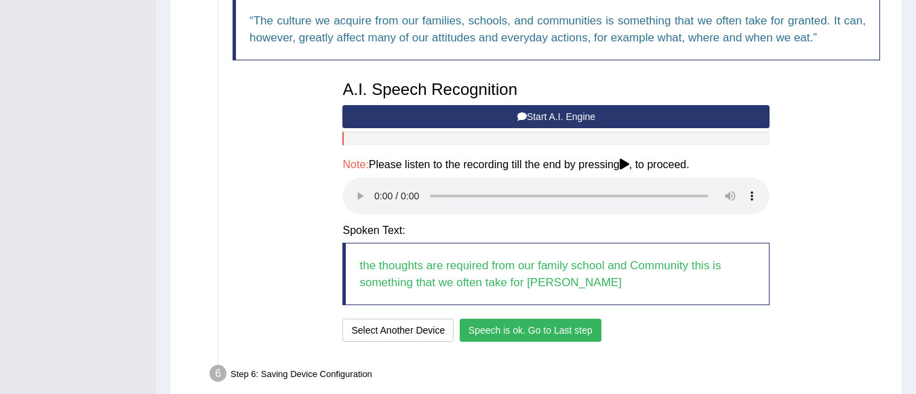
click at [556, 327] on button "Speech is ok. Go to Last step" at bounding box center [531, 330] width 142 height 23
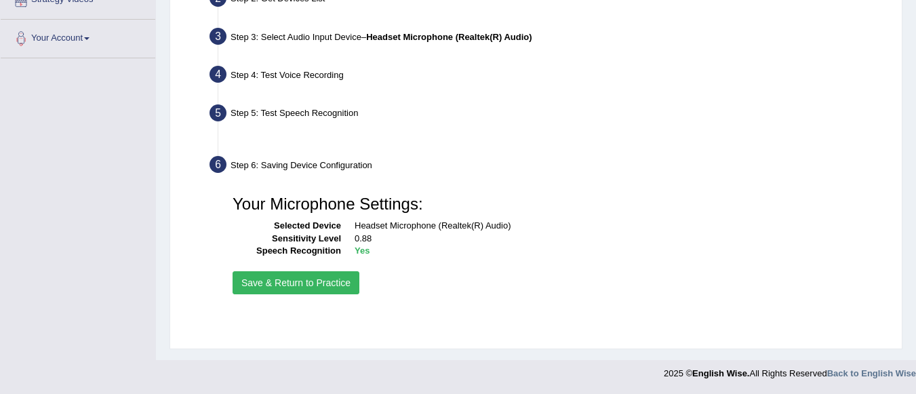
scroll to position [318, 0]
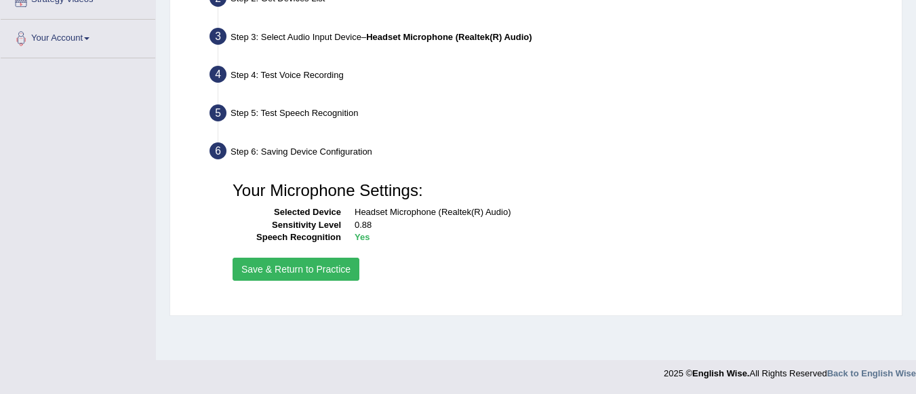
click at [333, 267] on button "Save & Return to Practice" at bounding box center [296, 269] width 127 height 23
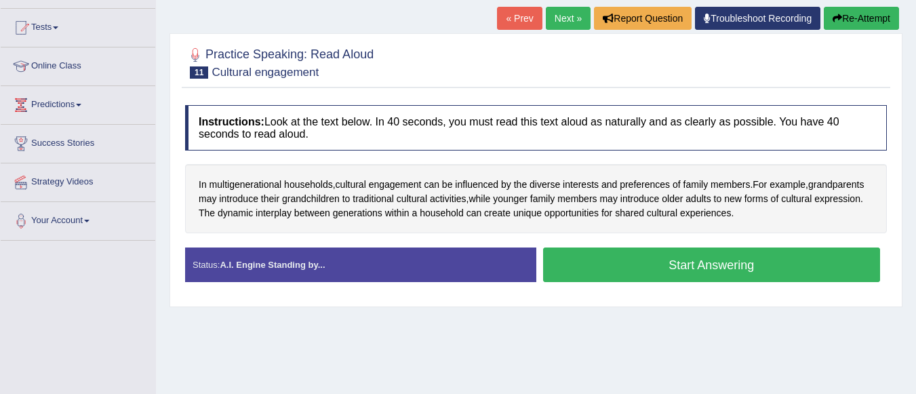
scroll to position [136, 0]
click at [600, 258] on button "Start Answering" at bounding box center [712, 265] width 338 height 35
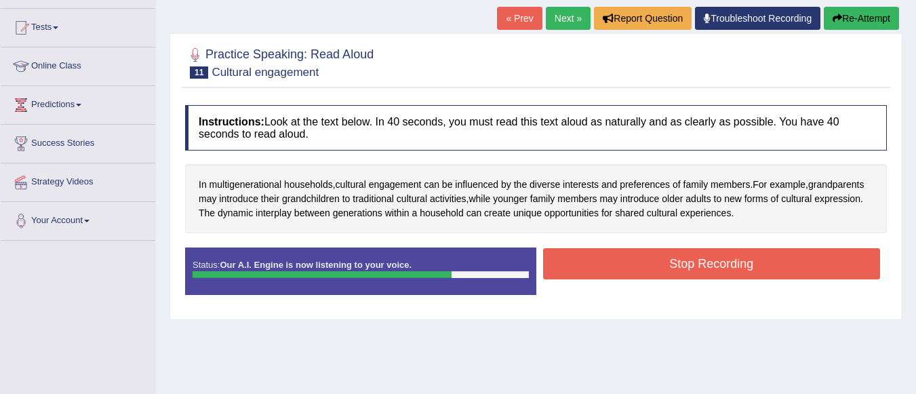
click at [646, 261] on button "Stop Recording" at bounding box center [712, 263] width 338 height 31
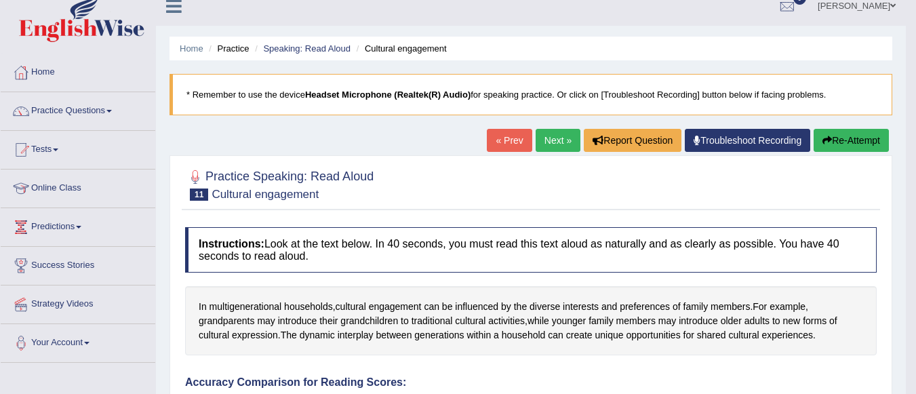
scroll to position [0, 0]
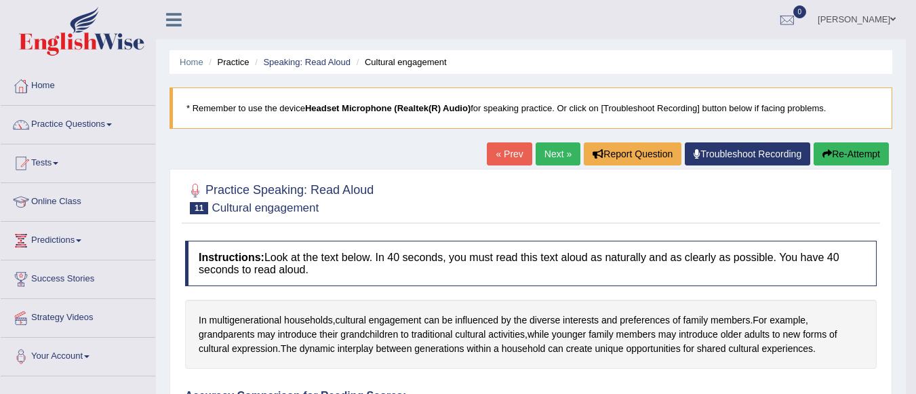
drag, startPoint x: 545, startPoint y: 157, endPoint x: 557, endPoint y: 166, distance: 14.1
click at [545, 157] on link "Next »" at bounding box center [558, 153] width 45 height 23
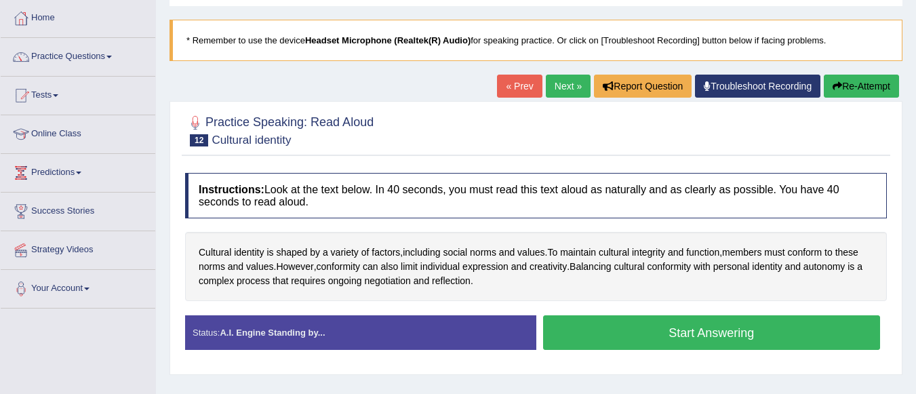
click at [637, 328] on button "Start Answering" at bounding box center [712, 332] width 338 height 35
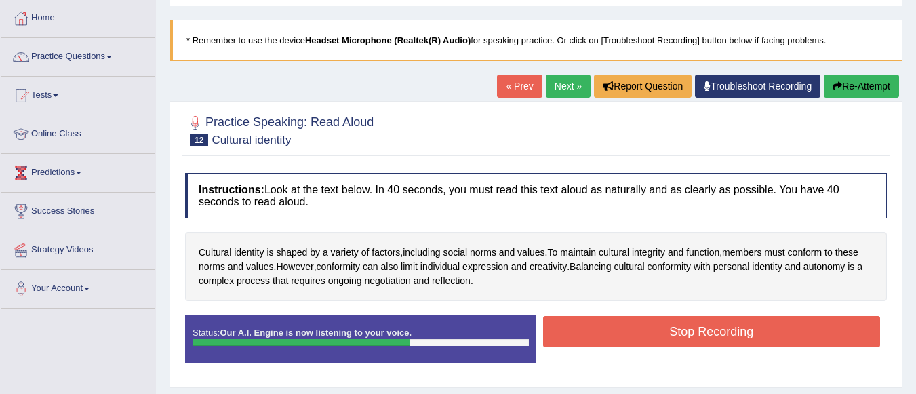
click at [653, 324] on button "Stop Recording" at bounding box center [712, 331] width 338 height 31
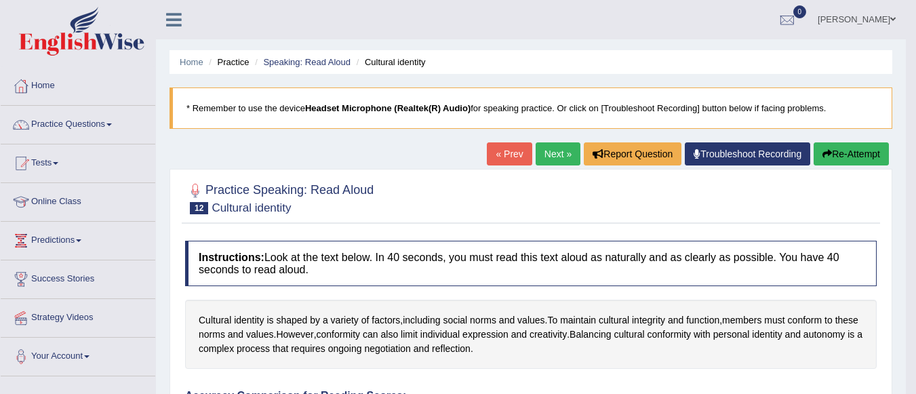
click at [558, 154] on link "Next »" at bounding box center [558, 153] width 45 height 23
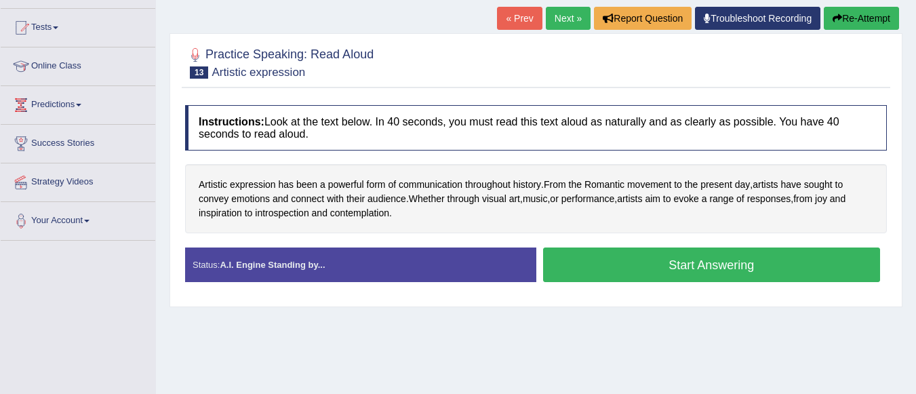
click at [582, 265] on button "Start Answering" at bounding box center [712, 265] width 338 height 35
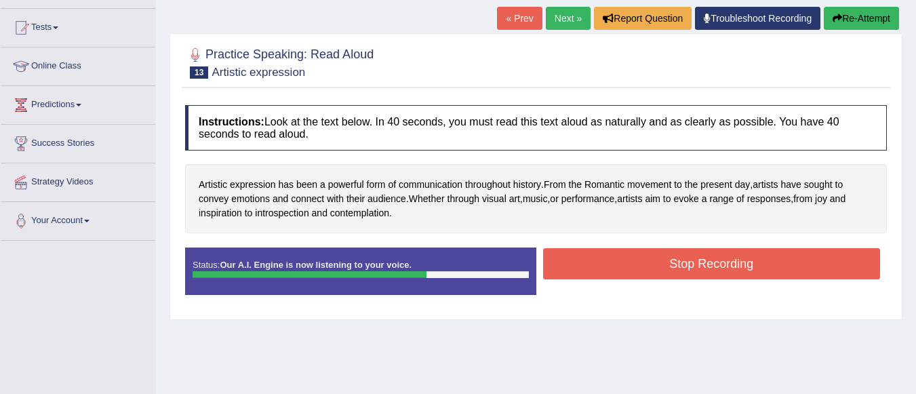
click at [638, 265] on button "Stop Recording" at bounding box center [712, 263] width 338 height 31
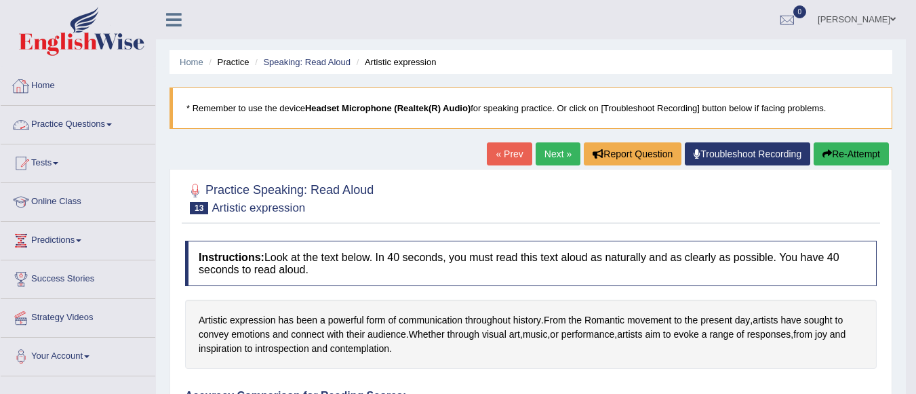
click at [111, 130] on link "Practice Questions" at bounding box center [78, 123] width 155 height 34
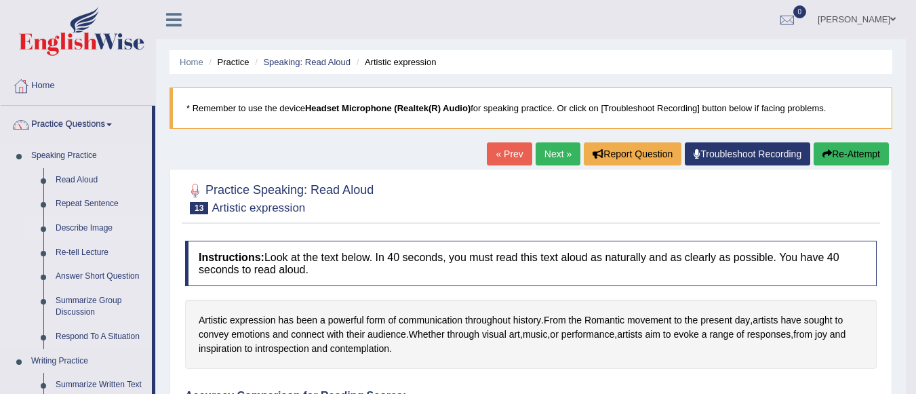
click at [88, 230] on link "Describe Image" at bounding box center [101, 228] width 102 height 24
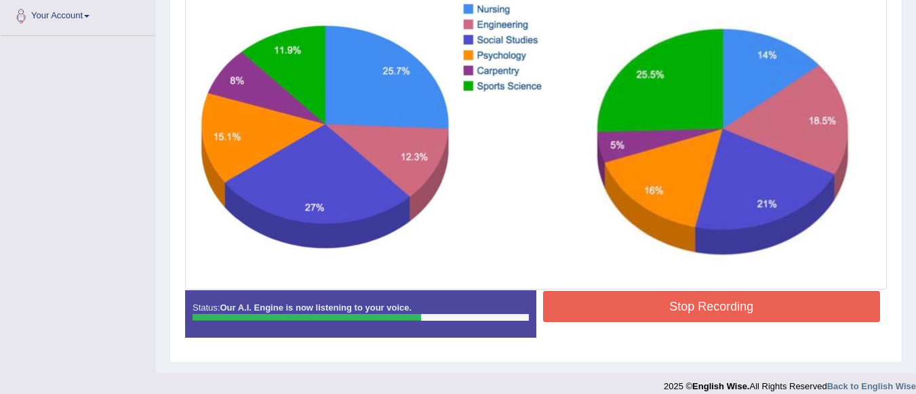
scroll to position [273, 0]
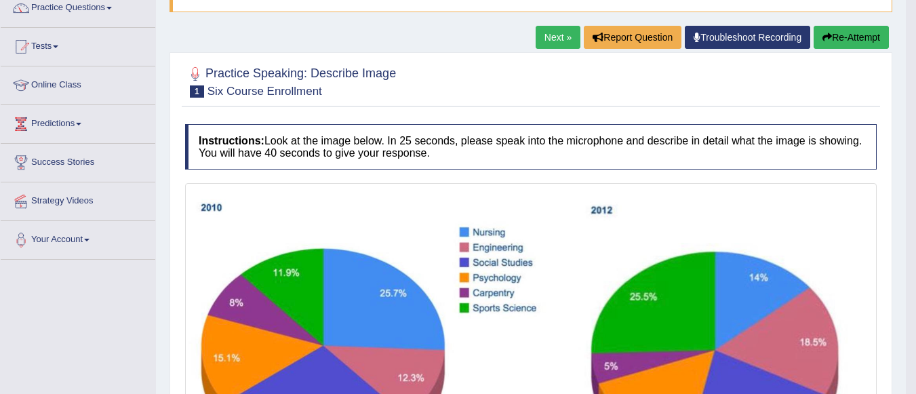
scroll to position [69, 0]
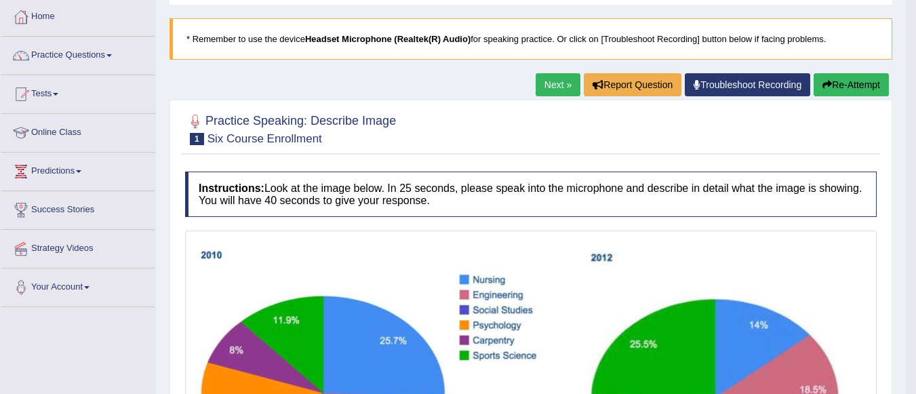
click at [724, 134] on div at bounding box center [531, 128] width 692 height 41
click at [485, 123] on div at bounding box center [531, 128] width 692 height 41
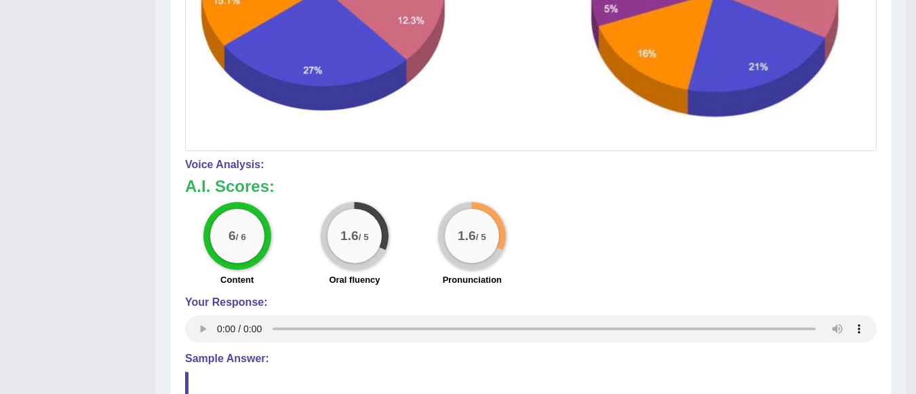
scroll to position [544, 0]
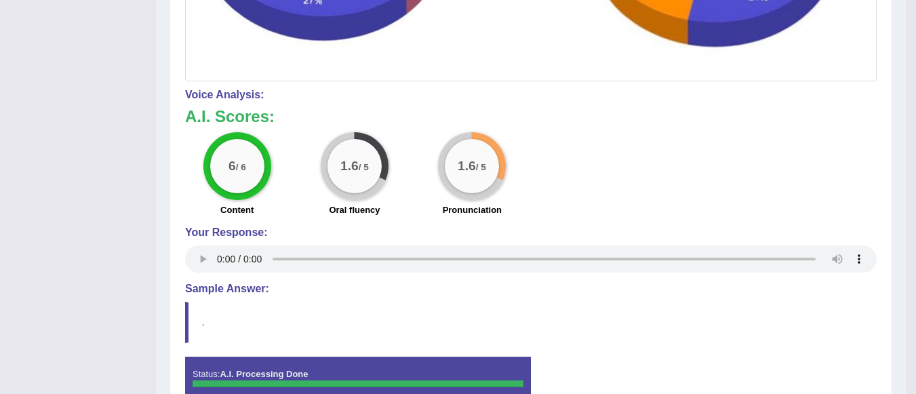
click at [547, 132] on div "A.I. Scores: 6 / 6 Content 1.6 / 5 Oral fluency 1.6 / 5 Pronunciation" at bounding box center [531, 164] width 692 height 113
click at [684, 354] on div "Instructions: Look at the image below. In 25 seconds, please speak into the mic…" at bounding box center [531, 56] width 699 height 732
click at [739, 102] on div "Voice Analysis: A.I. Scores: 6 / 6 Content 1.6 / 5 Oral fluency 1.6 / 5 Pronunc…" at bounding box center [531, 182] width 692 height 187
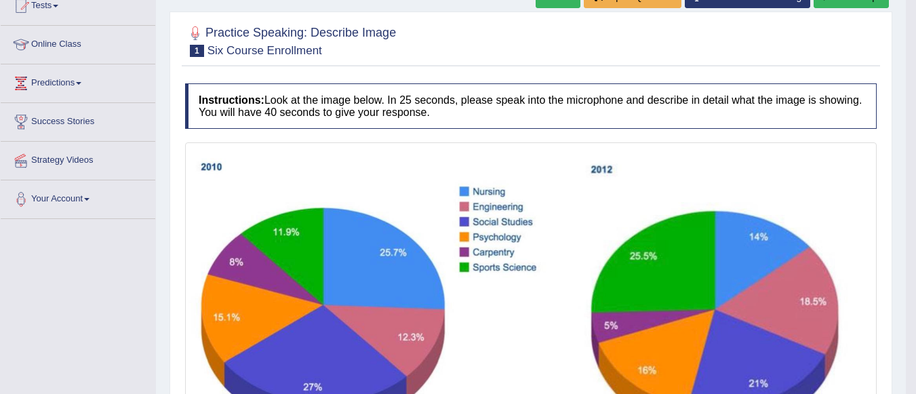
scroll to position [137, 0]
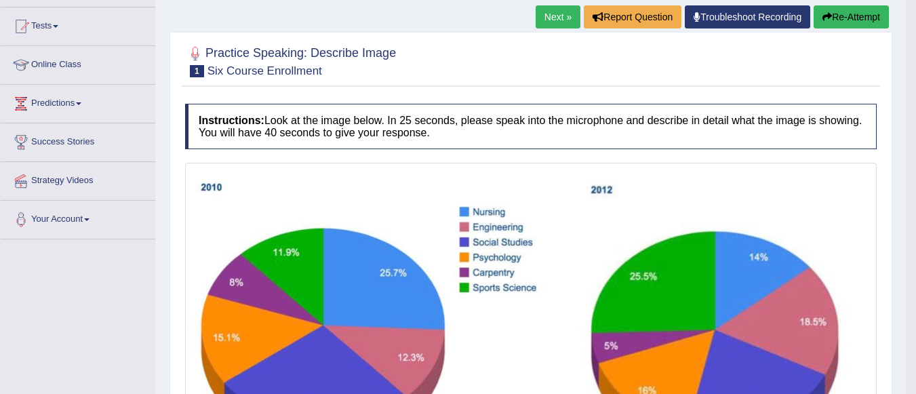
click at [549, 16] on link "Next »" at bounding box center [558, 16] width 45 height 23
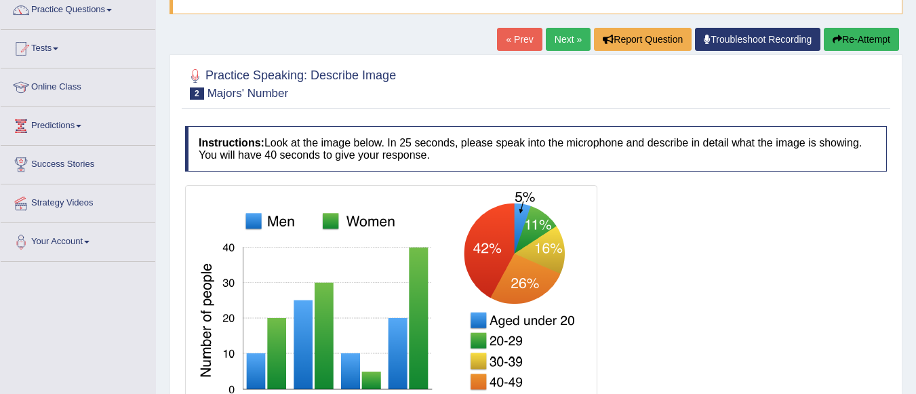
scroll to position [182, 0]
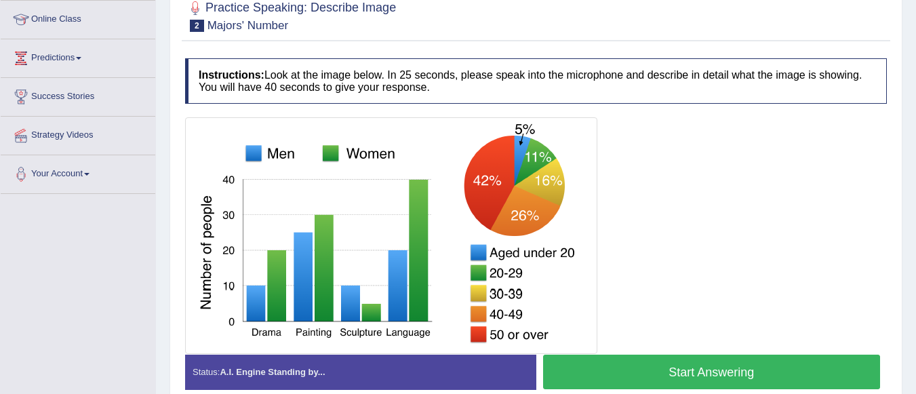
click at [663, 374] on button "Start Answering" at bounding box center [712, 372] width 338 height 35
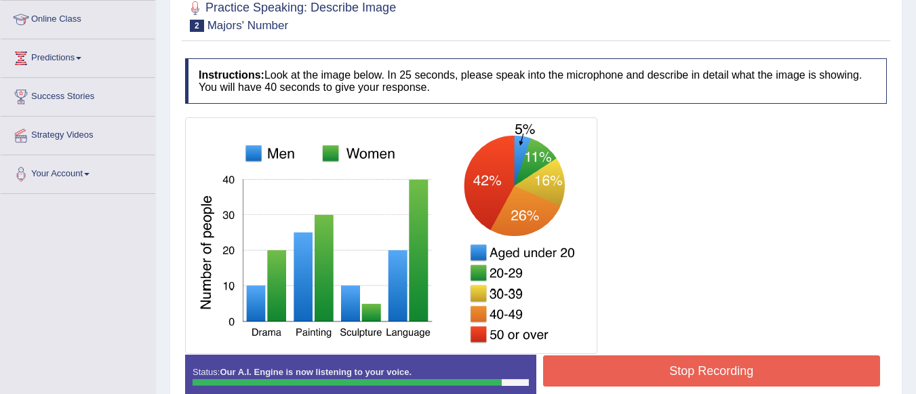
click at [686, 372] on button "Stop Recording" at bounding box center [712, 370] width 338 height 31
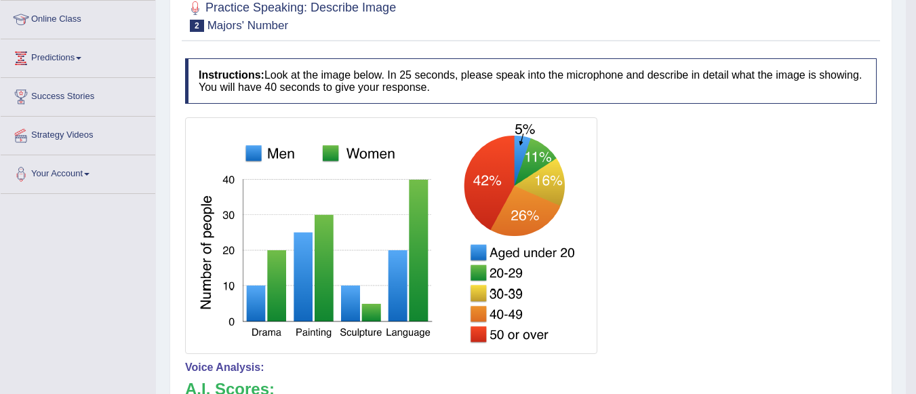
click at [600, 327] on div at bounding box center [531, 235] width 692 height 237
click at [697, 326] on div at bounding box center [531, 235] width 692 height 237
click at [714, 117] on div "Instructions: Look at the image below. In 25 seconds, please speak into the mic…" at bounding box center [531, 373] width 699 height 643
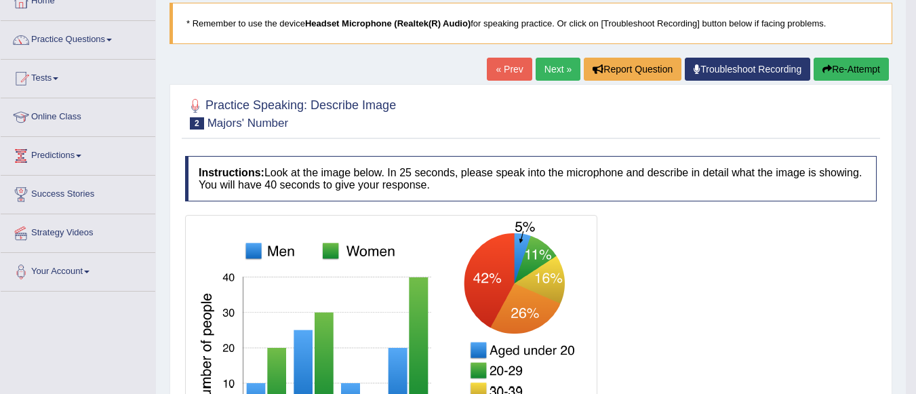
scroll to position [115, 0]
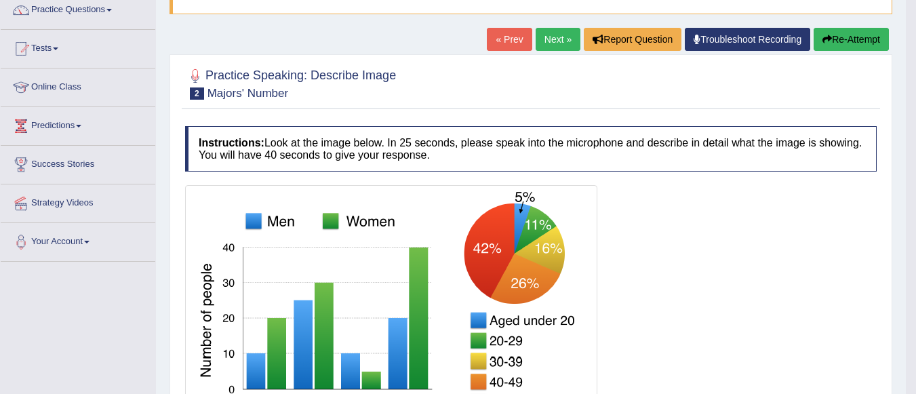
click at [823, 37] on icon "button" at bounding box center [827, 39] width 9 height 9
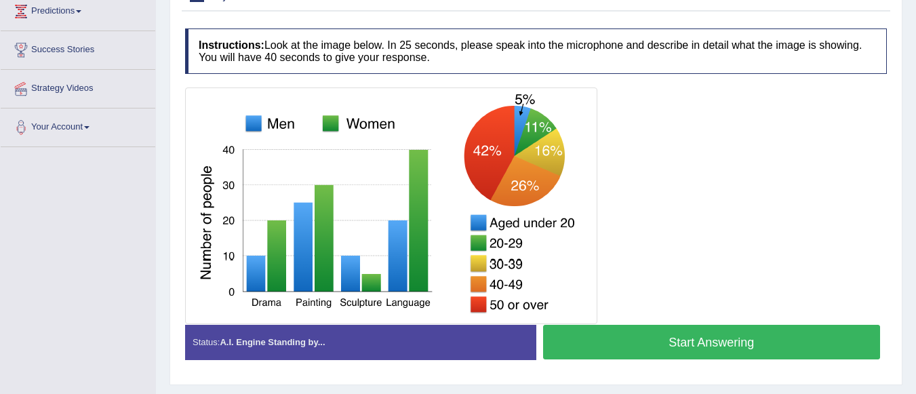
scroll to position [250, 0]
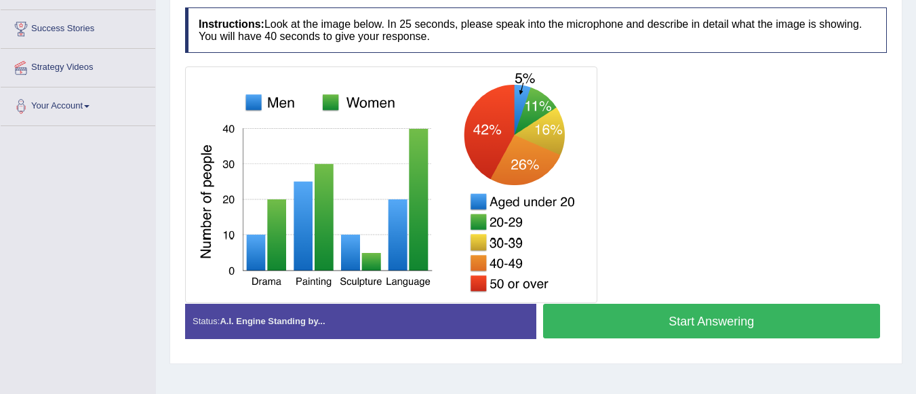
click at [606, 324] on button "Start Answering" at bounding box center [712, 321] width 338 height 35
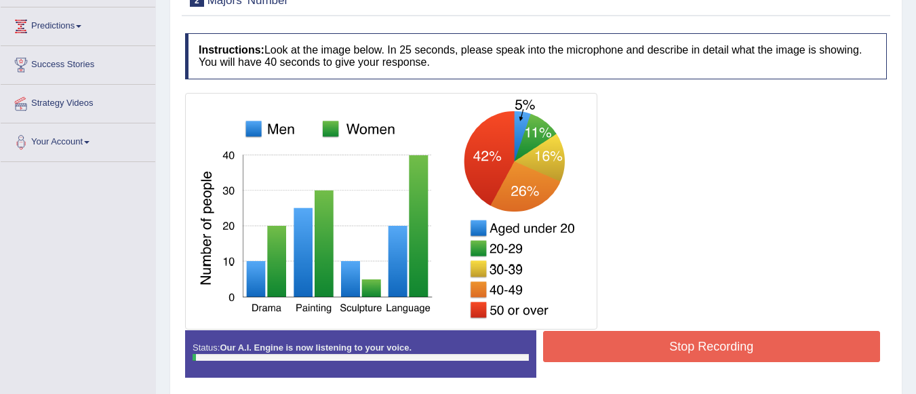
scroll to position [182, 0]
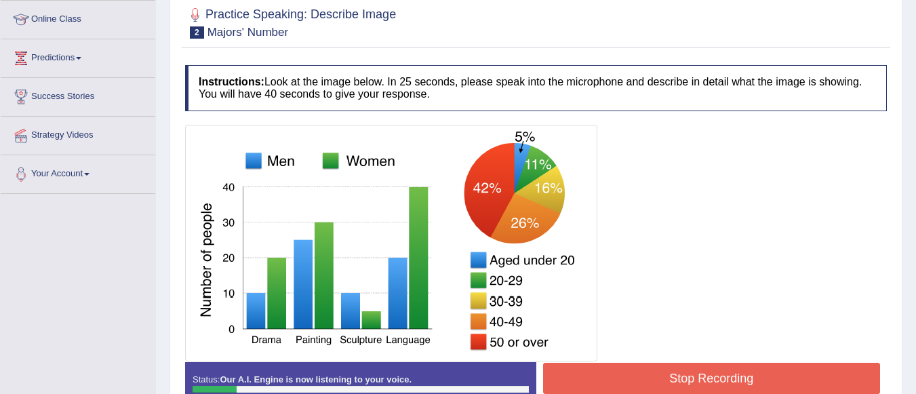
click at [591, 381] on button "Stop Recording" at bounding box center [712, 378] width 338 height 31
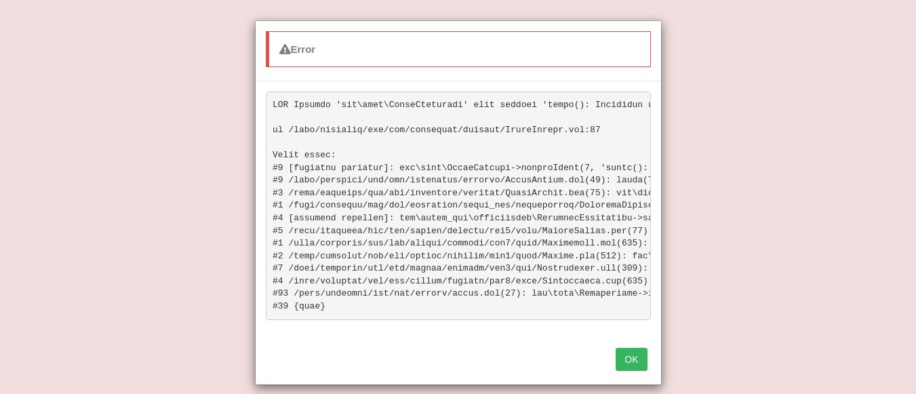
scroll to position [115, 0]
click at [629, 362] on button "OK" at bounding box center [631, 359] width 31 height 23
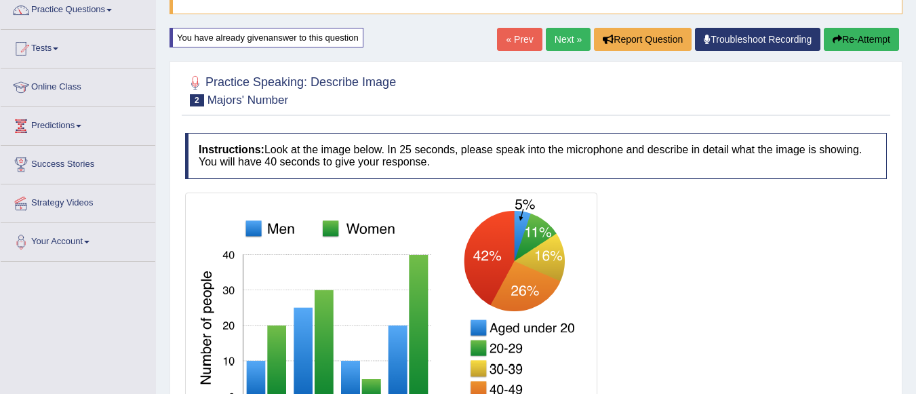
click at [866, 39] on button "Re-Attempt" at bounding box center [861, 39] width 75 height 23
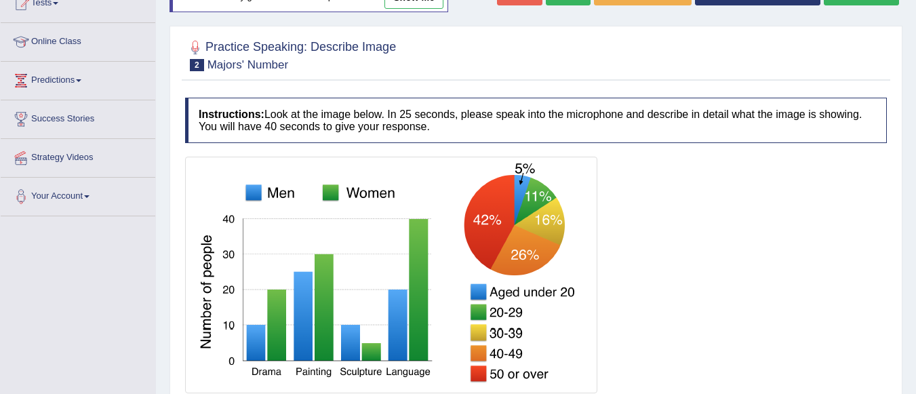
scroll to position [182, 0]
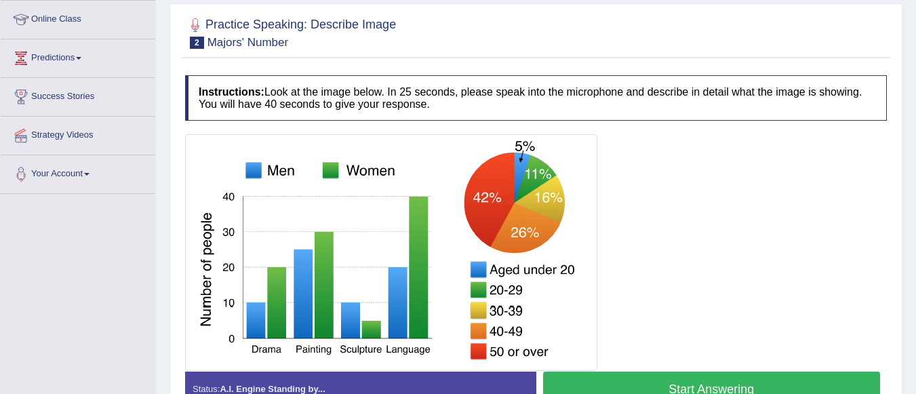
click at [714, 381] on button "Start Answering" at bounding box center [712, 389] width 338 height 35
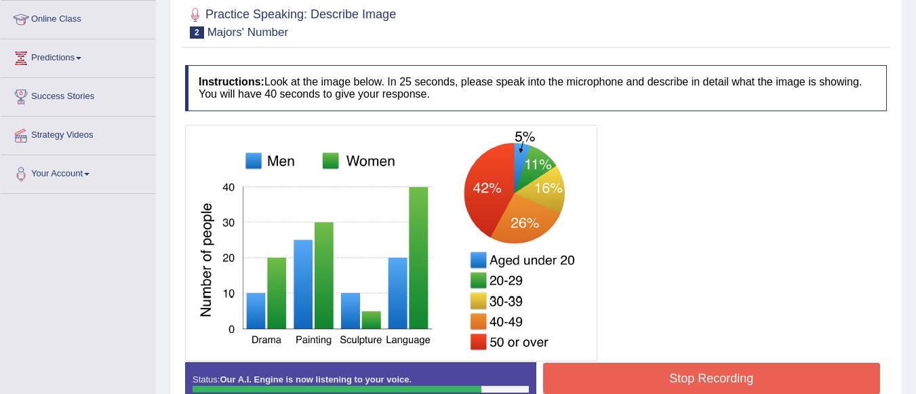
scroll to position [250, 0]
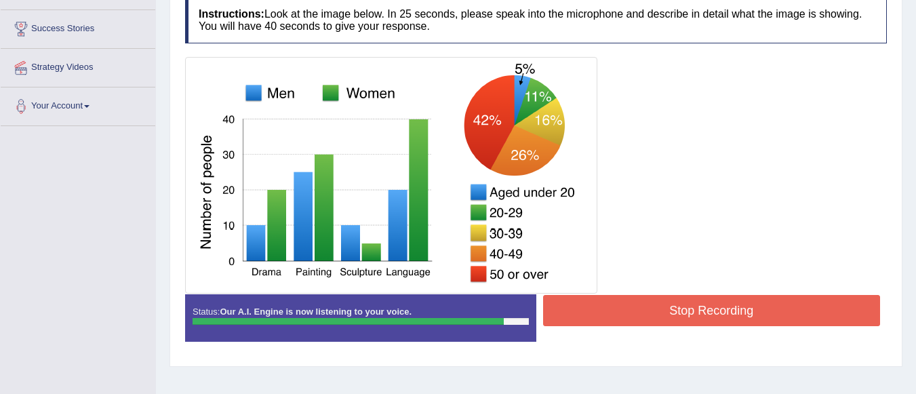
click at [637, 319] on button "Stop Recording" at bounding box center [712, 310] width 338 height 31
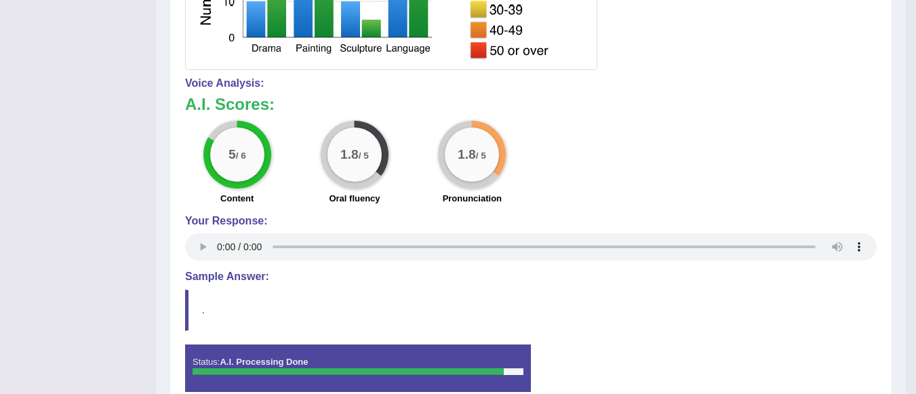
scroll to position [473, 0]
